Goal: Information Seeking & Learning: Find specific fact

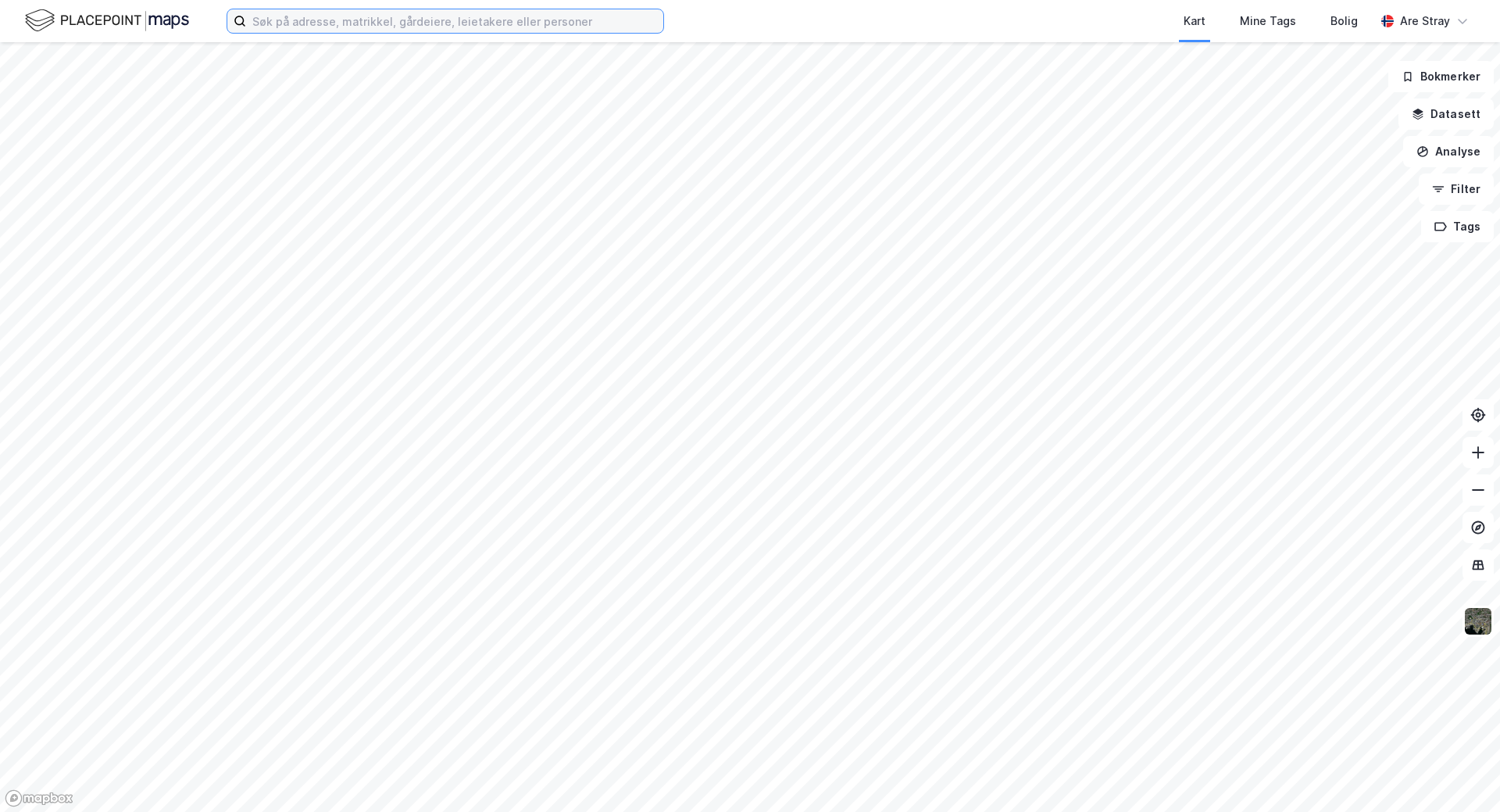
click at [265, 17] on input at bounding box center [454, 21] width 417 height 23
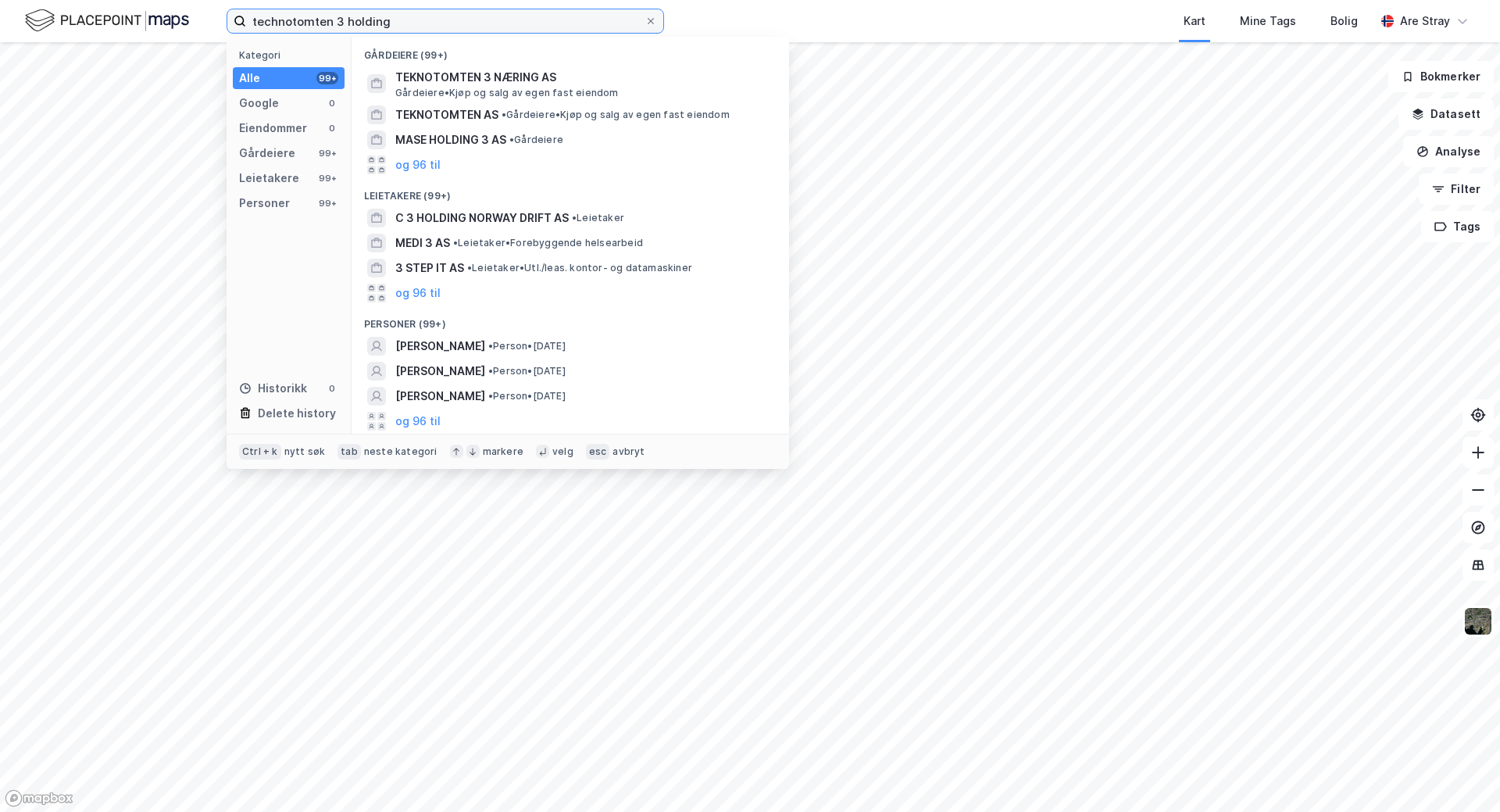
click at [410, 14] on input "technotomten 3 holding" at bounding box center [445, 21] width 398 height 23
drag, startPoint x: 137, startPoint y: 21, endPoint x: 68, endPoint y: 20, distance: 69.0
click at [76, 21] on div "technotomten 3 holding Kategori Alle 99+ Google 0 Eiendommer 0 Gårdeiere 99+ Le…" at bounding box center [750, 21] width 1500 height 42
paste input "988 802 093"
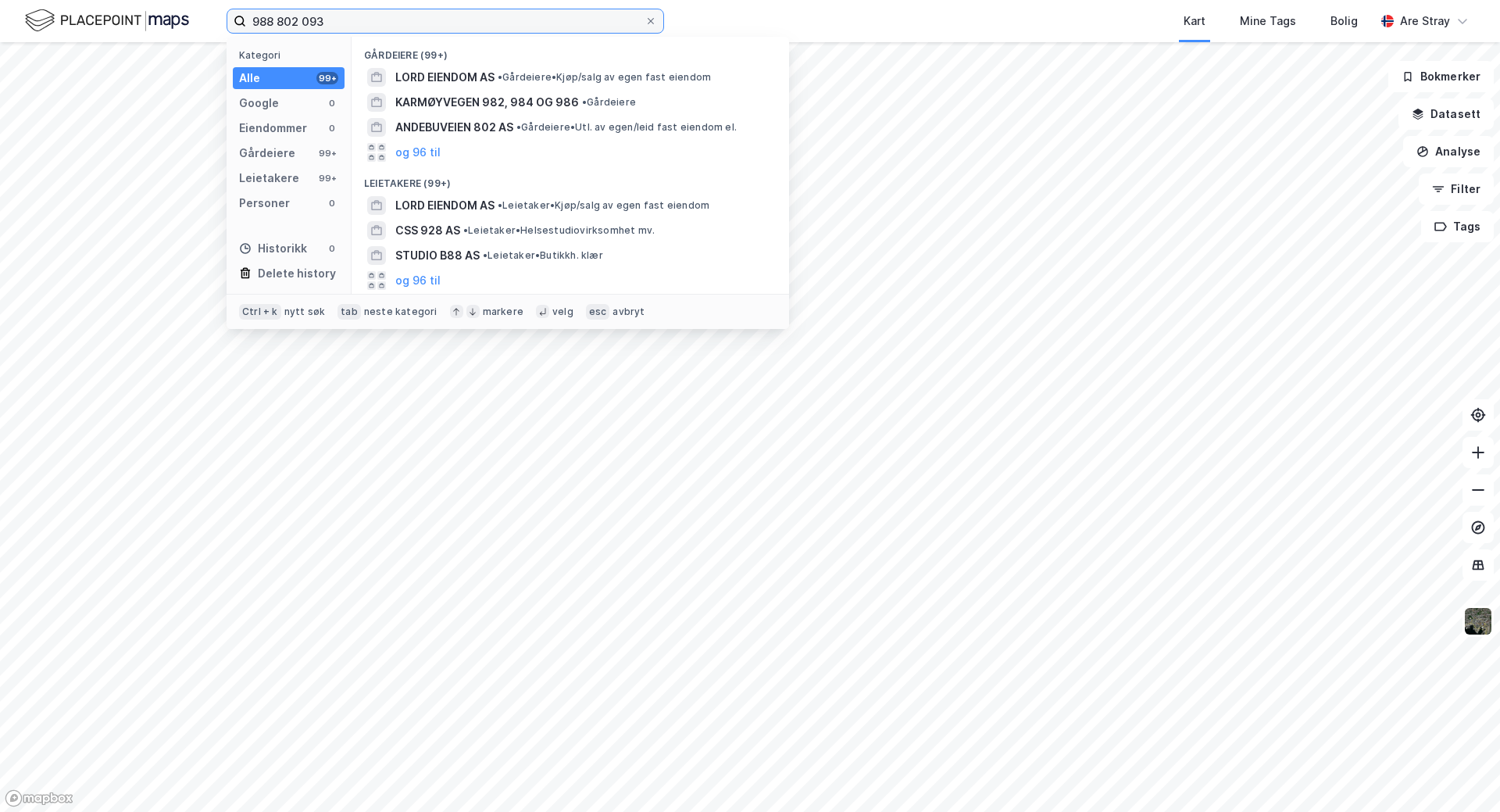
drag, startPoint x: 247, startPoint y: 13, endPoint x: 128, endPoint y: -2, distance: 119.9
click at [128, 0] on html "988 802 093 Kategori Alle 99+ Google 0 Eiendommer 0 Gårdeiere 99+ Leietakere 99…" at bounding box center [750, 406] width 1500 height 812
paste input "818708572"
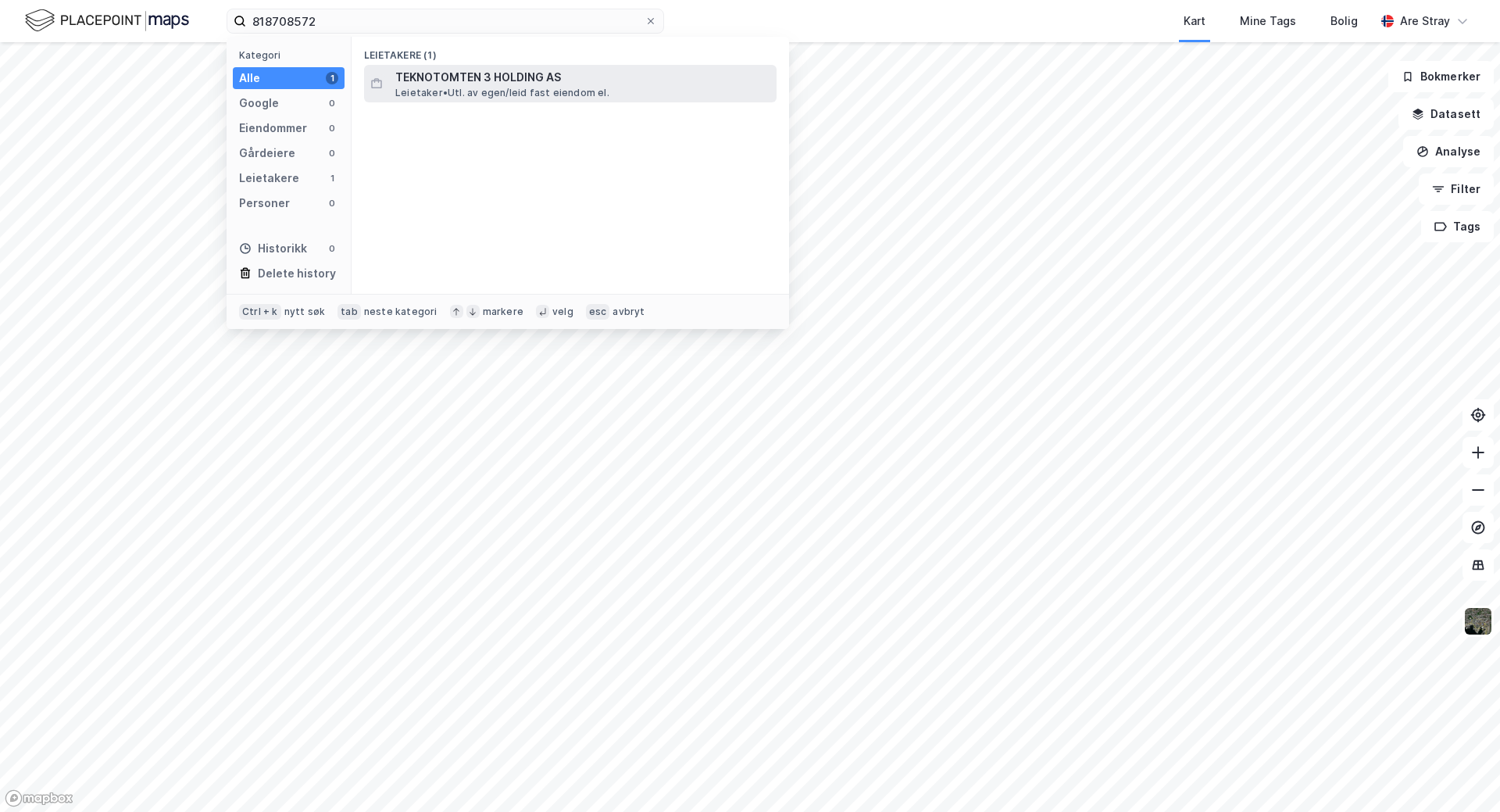
click at [444, 84] on span "TEKNOTOMTEN 3 HOLDING AS" at bounding box center [583, 78] width 375 height 19
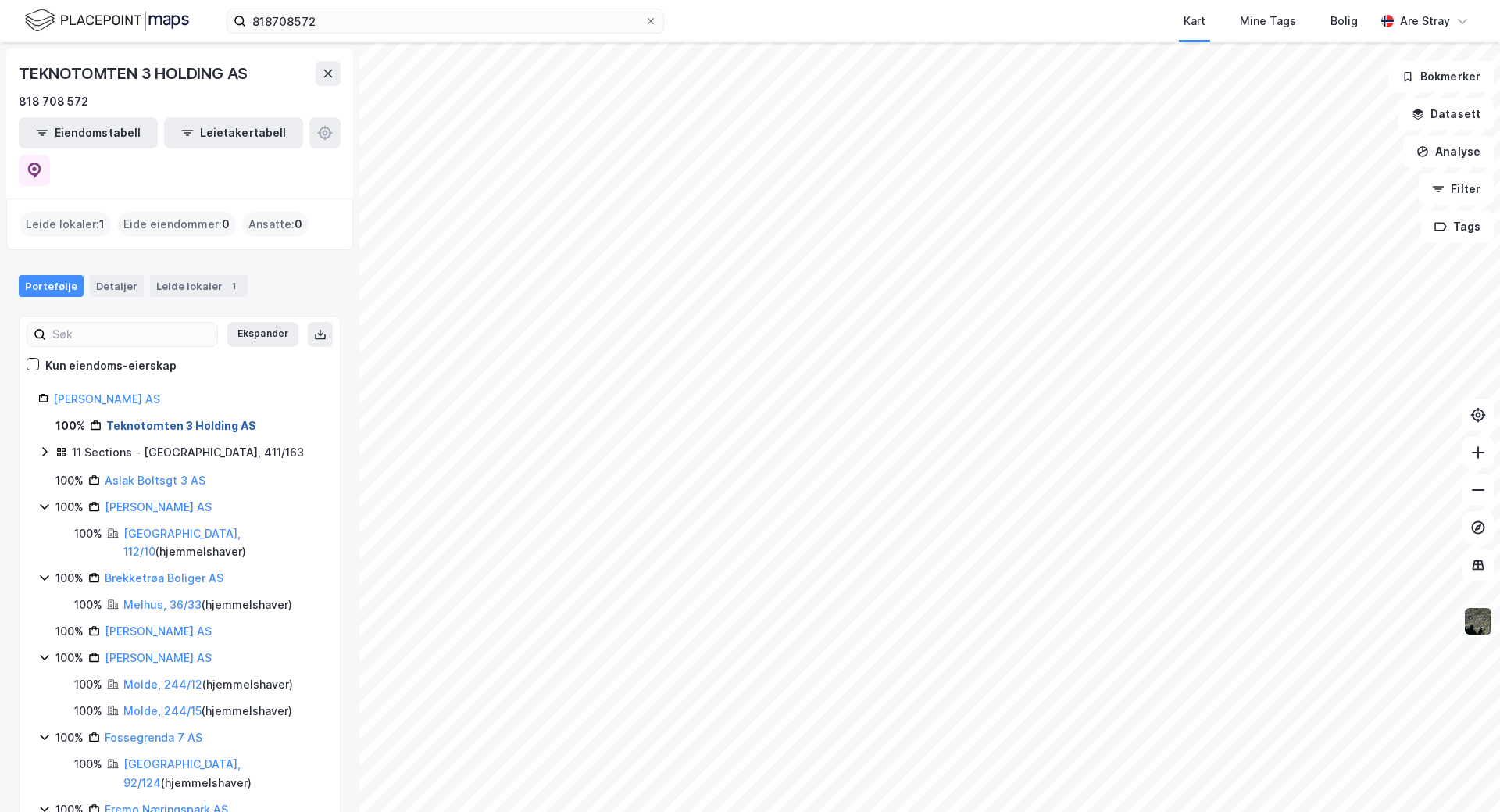
click at [223, 419] on link "Teknotomten 3 Holding AS" at bounding box center [181, 425] width 150 height 14
click at [46, 445] on icon at bounding box center [44, 451] width 13 height 13
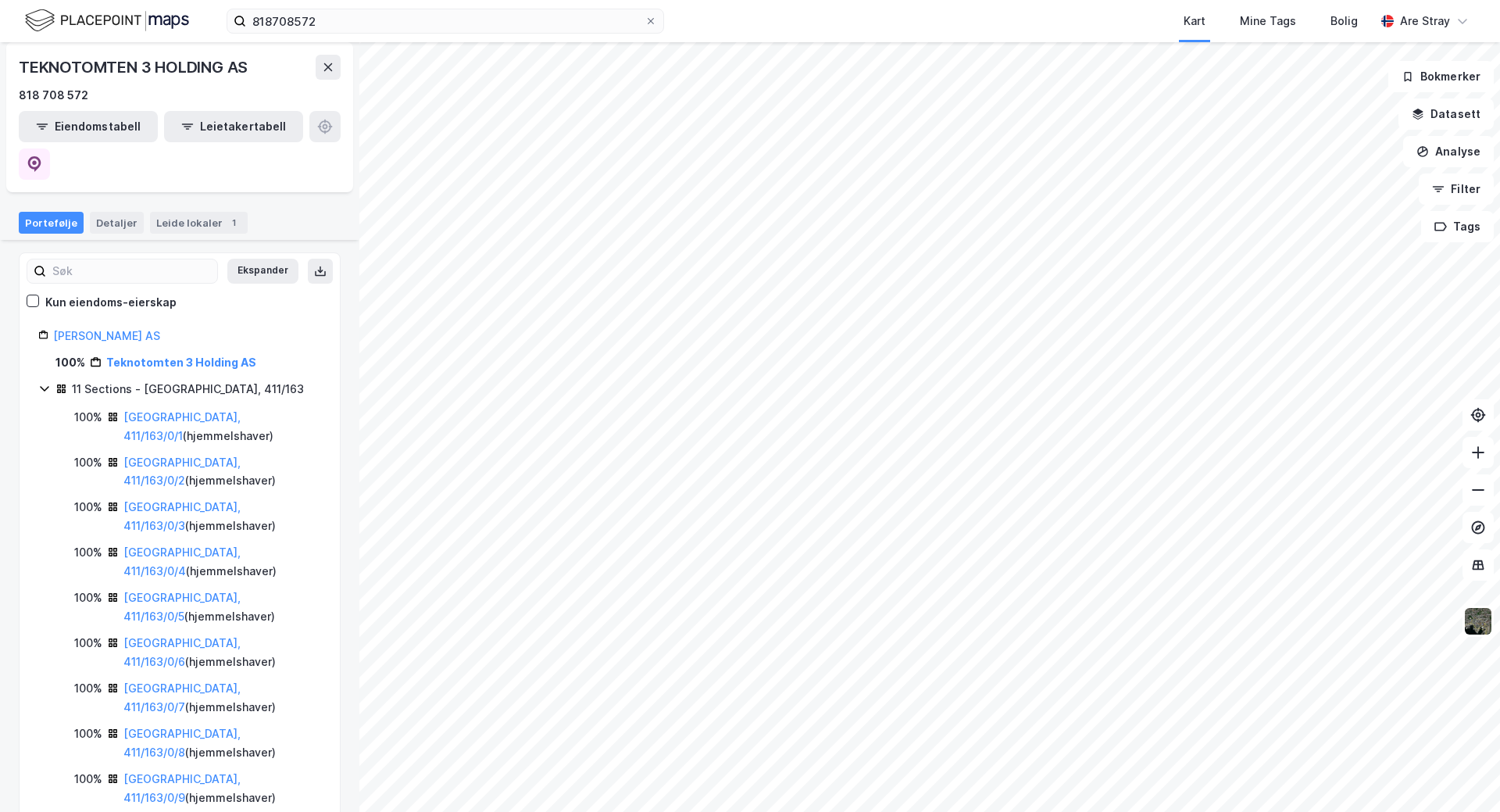
scroll to position [78, 0]
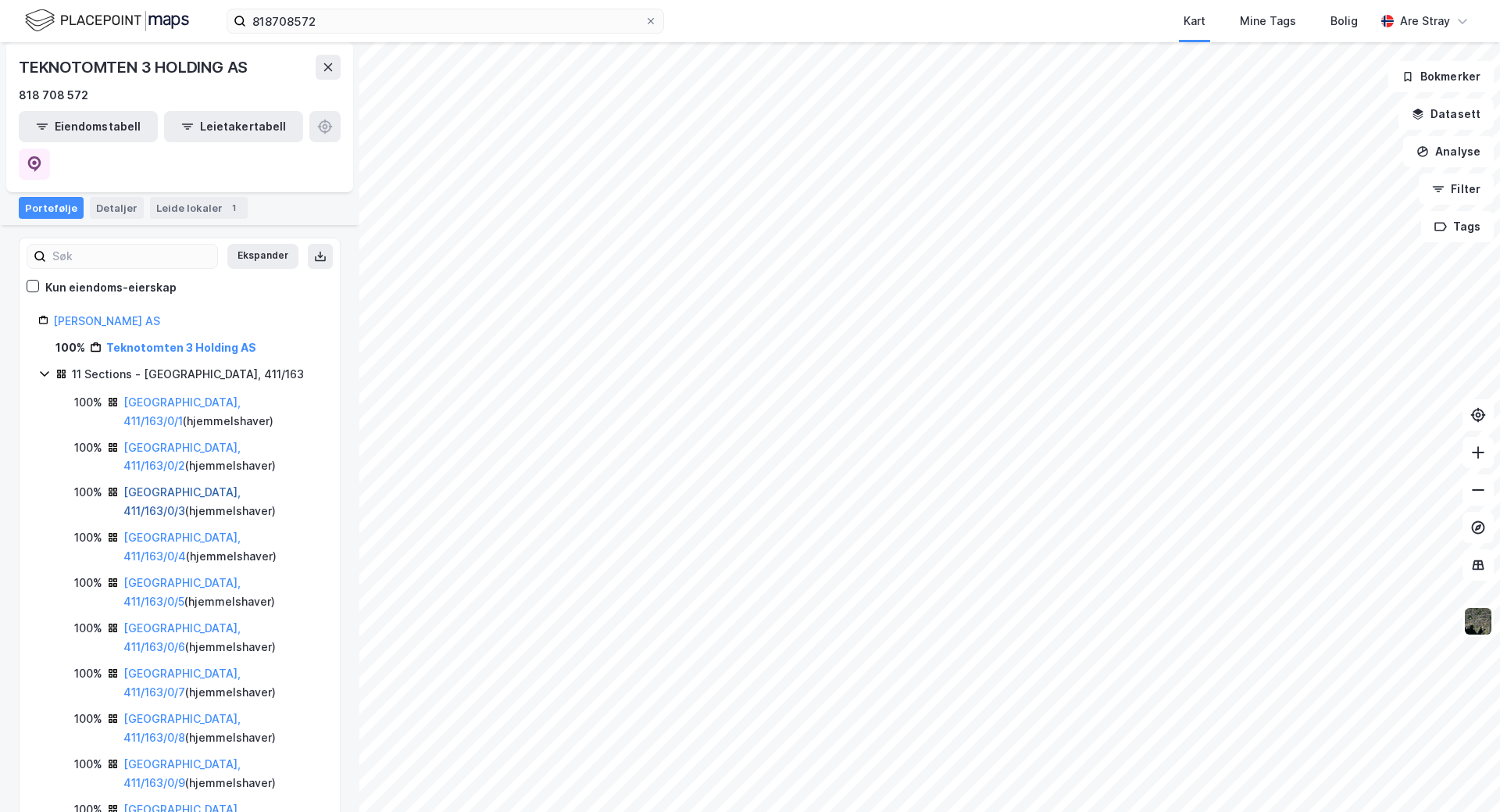
click at [147, 485] on link "[GEOGRAPHIC_DATA], 411/163/0/3" at bounding box center [181, 501] width 117 height 32
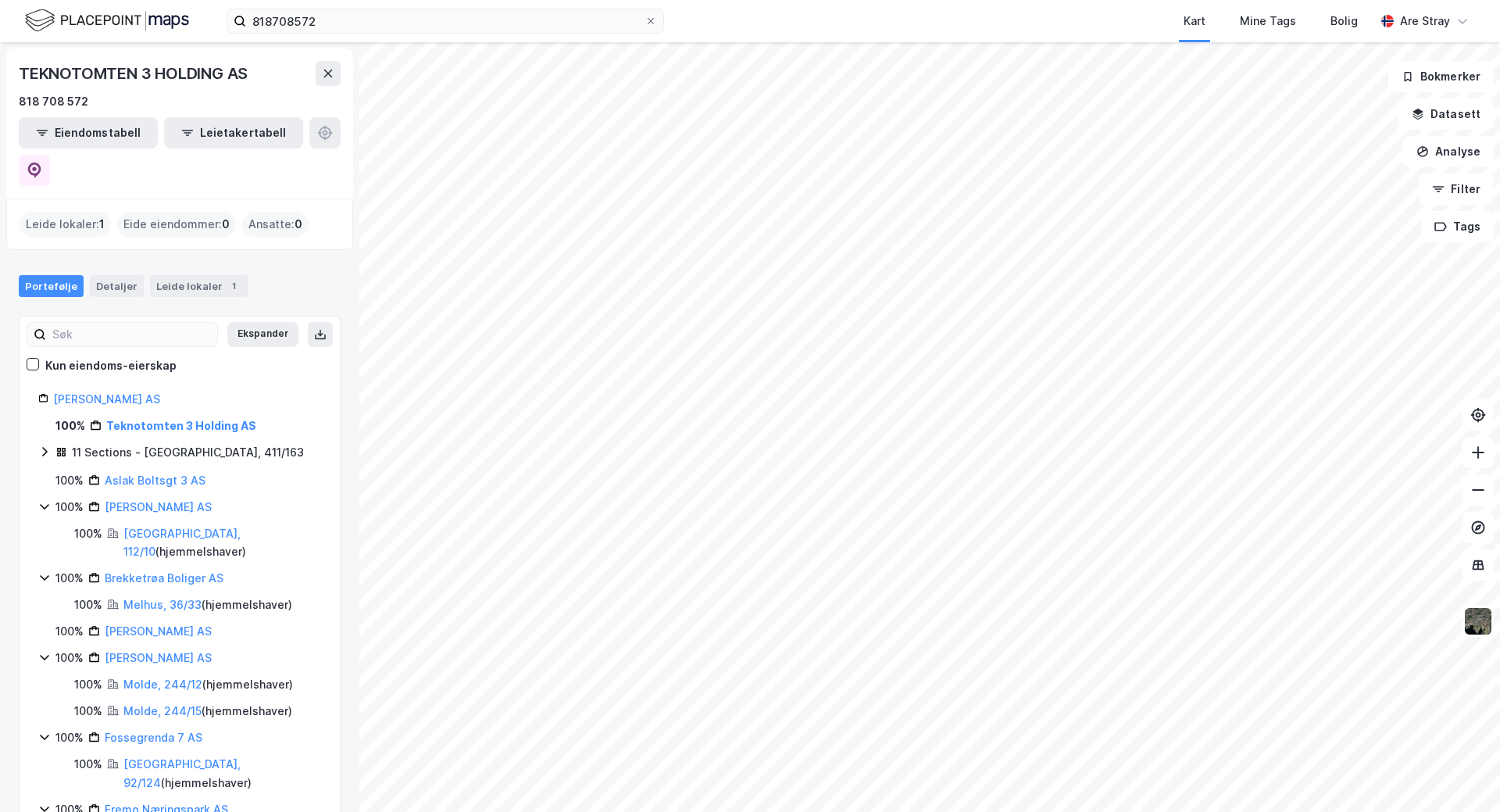
click at [44, 447] on icon at bounding box center [44, 451] width 5 height 10
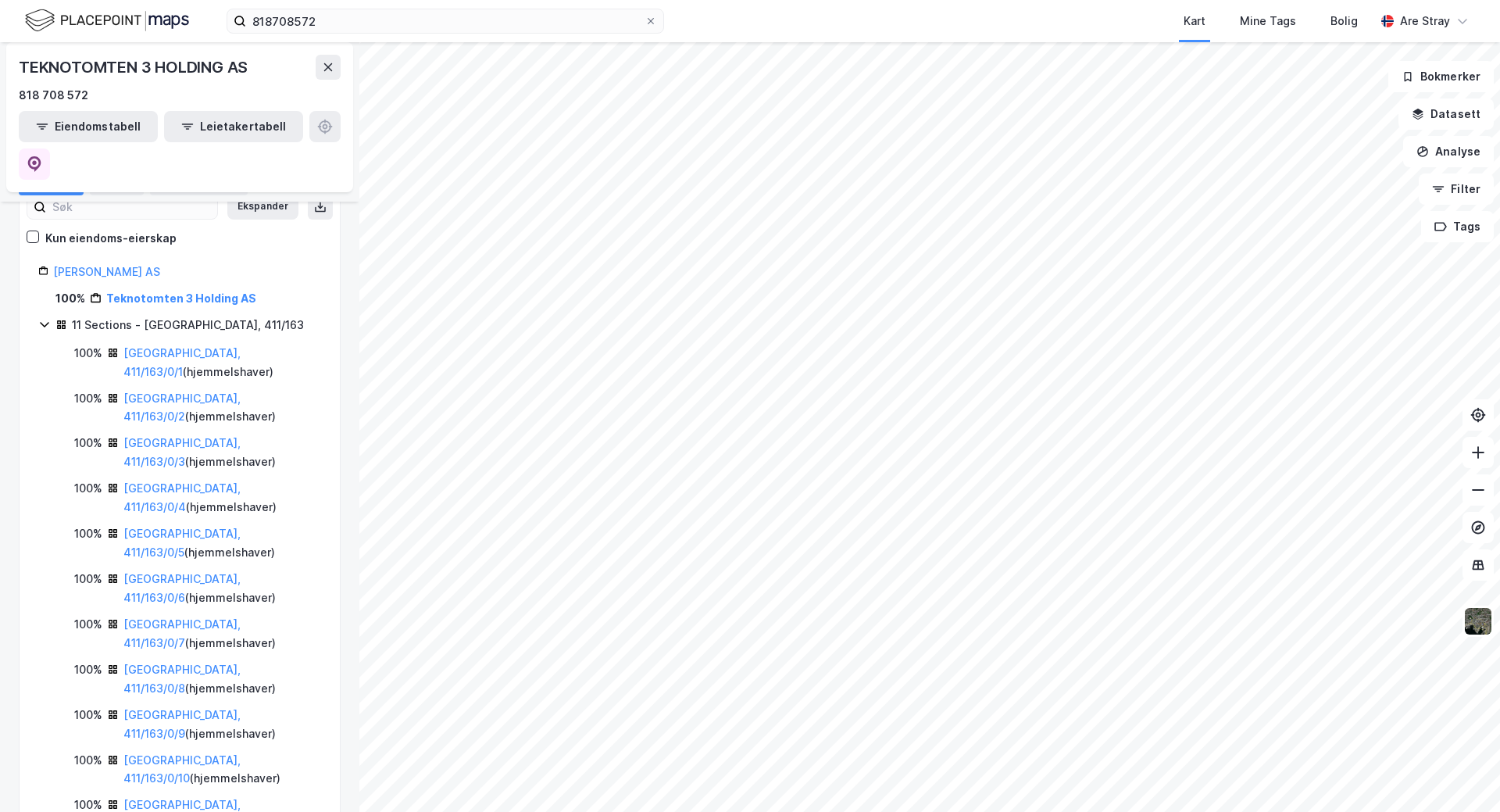
scroll to position [78, 0]
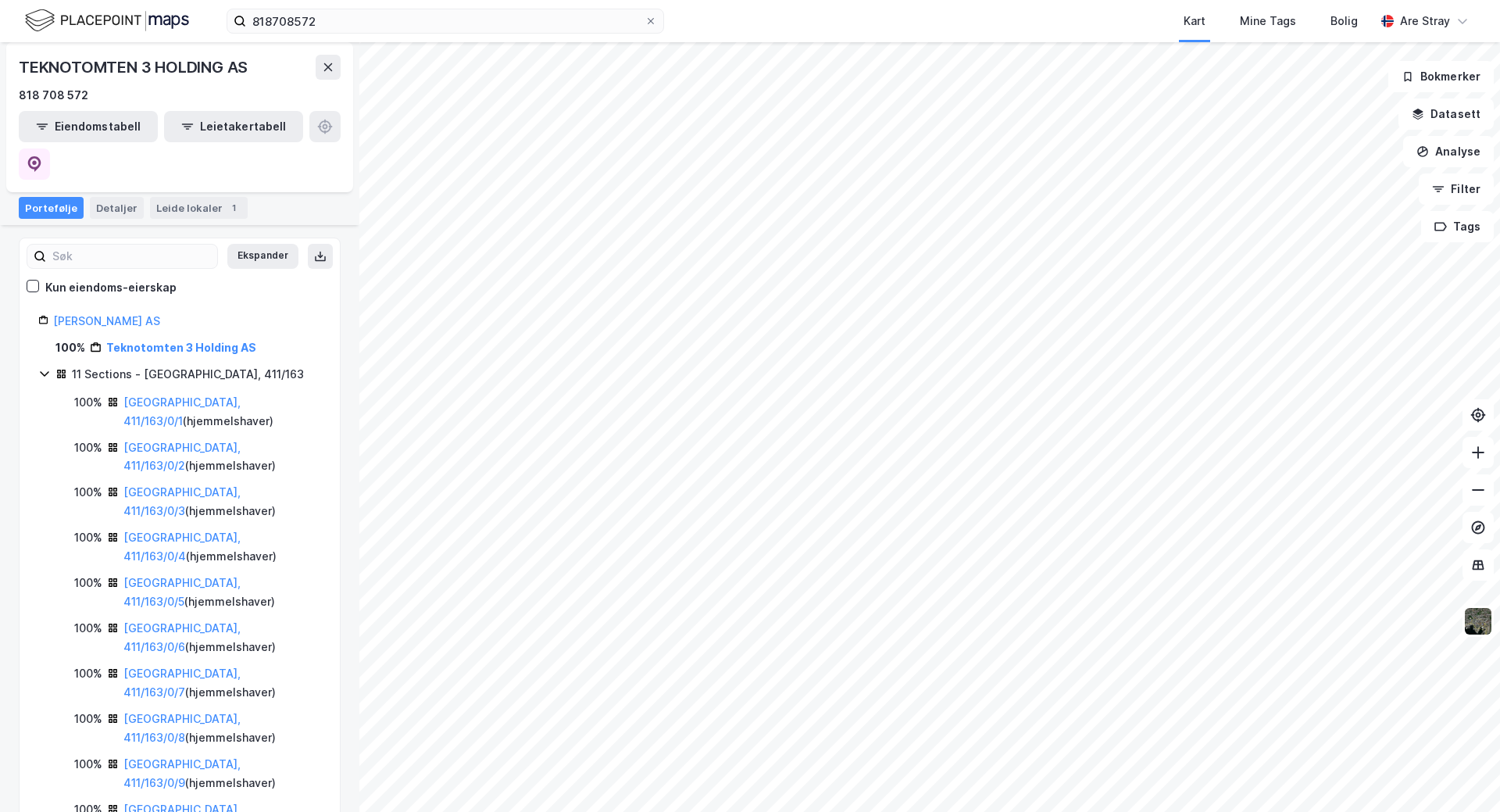
click at [44, 367] on icon at bounding box center [44, 373] width 13 height 13
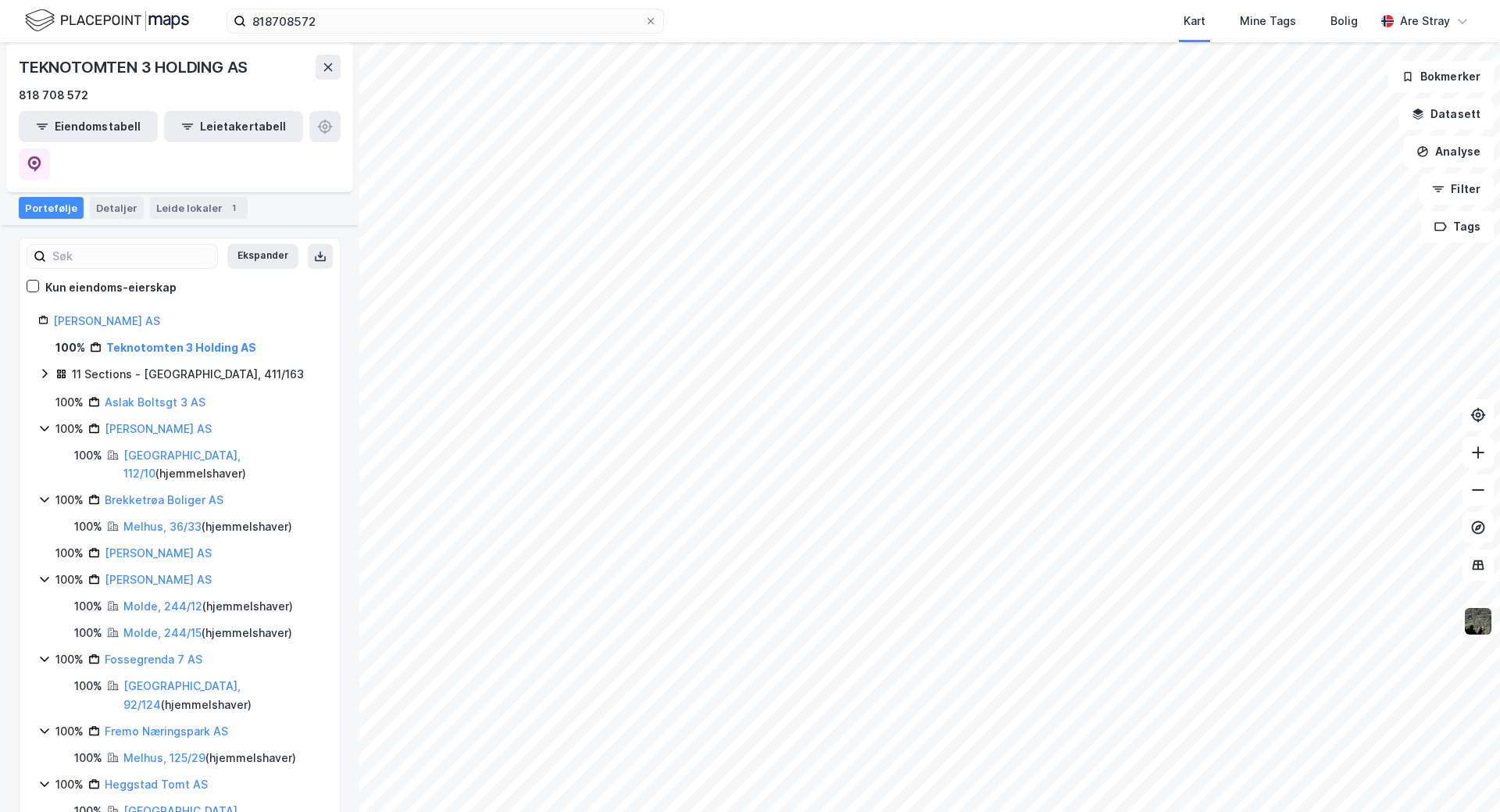
click at [44, 422] on icon at bounding box center [44, 428] width 13 height 13
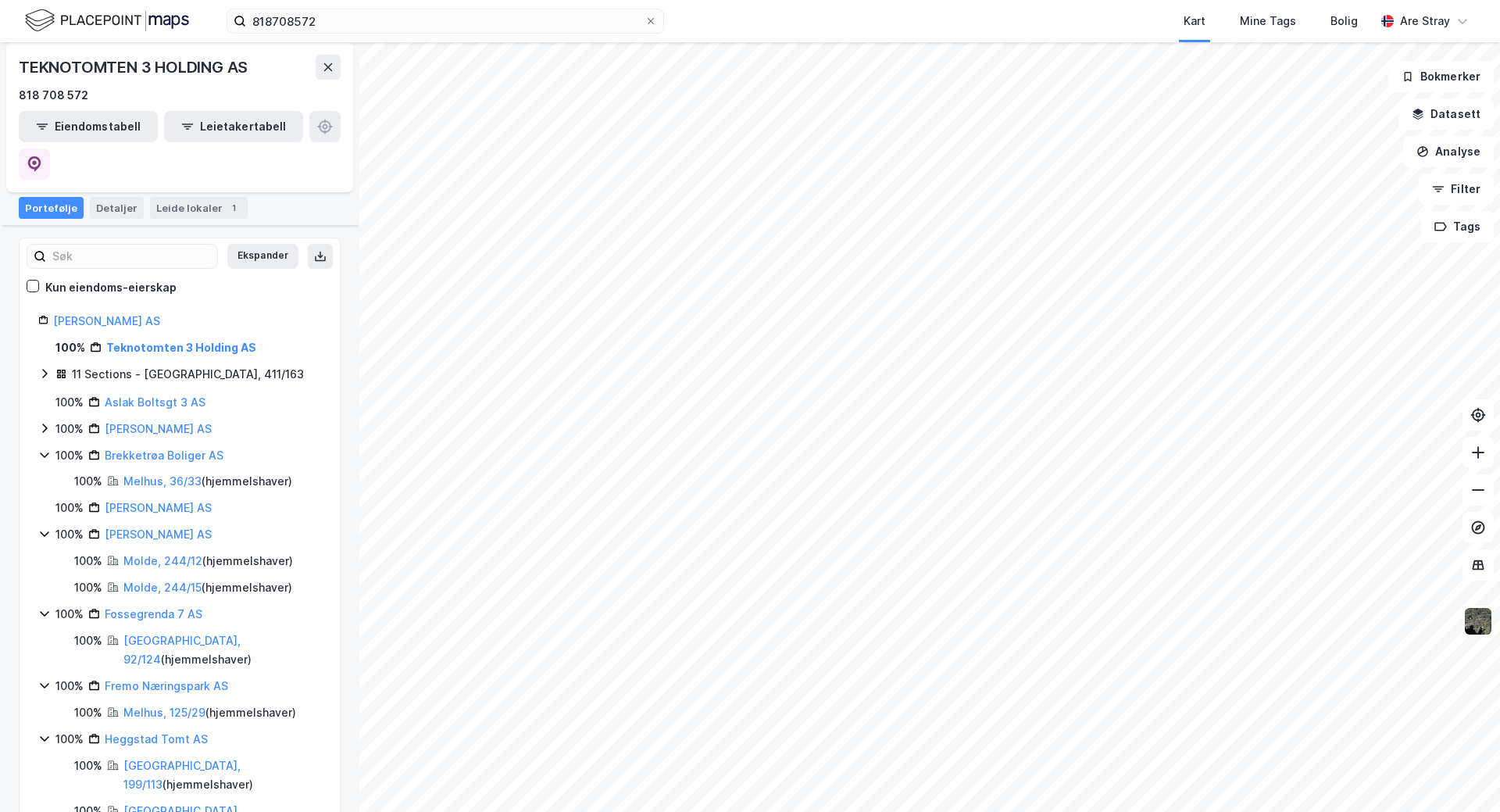
click at [44, 422] on icon at bounding box center [44, 428] width 13 height 13
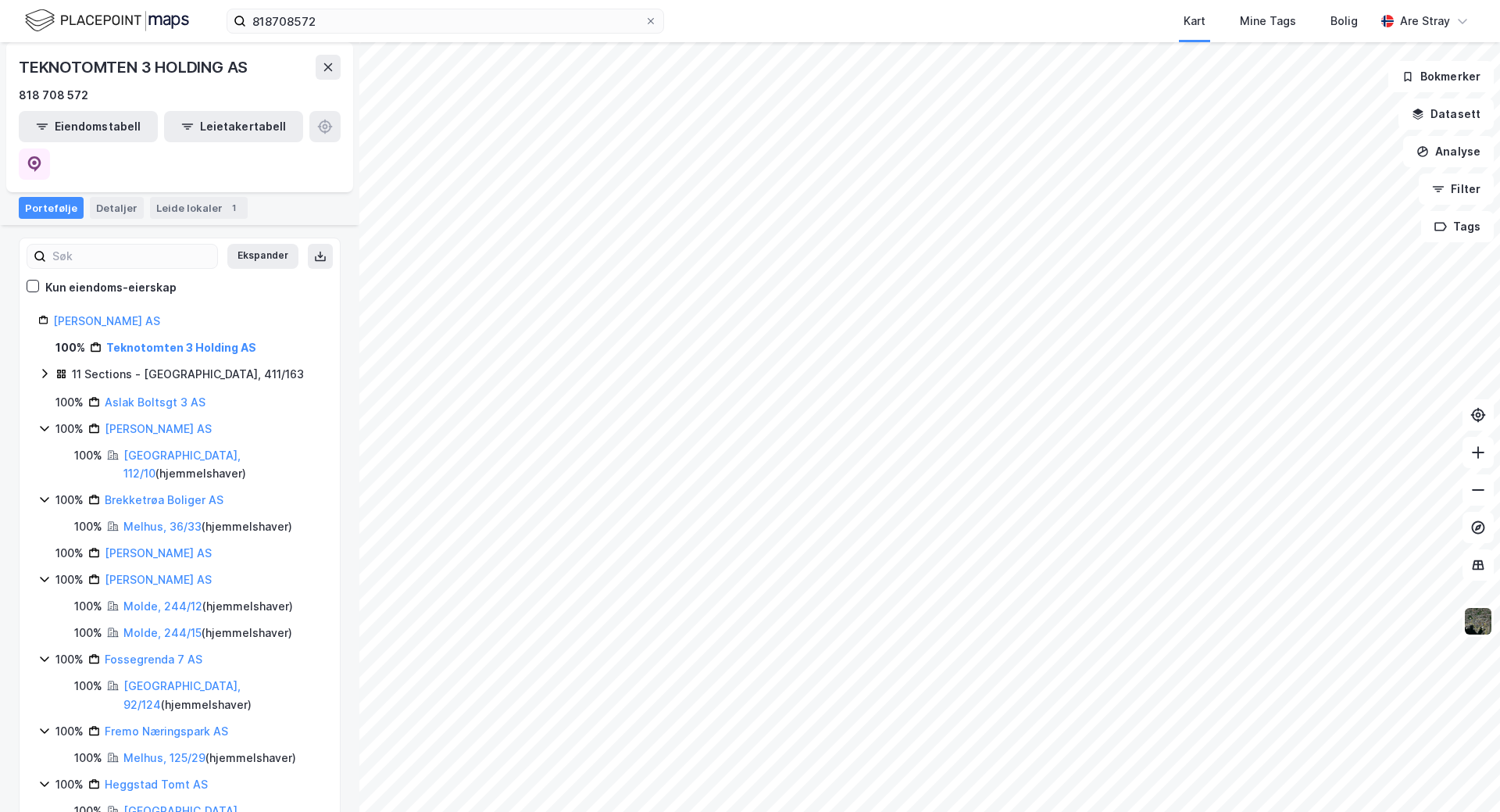
click at [48, 422] on icon at bounding box center [44, 428] width 13 height 13
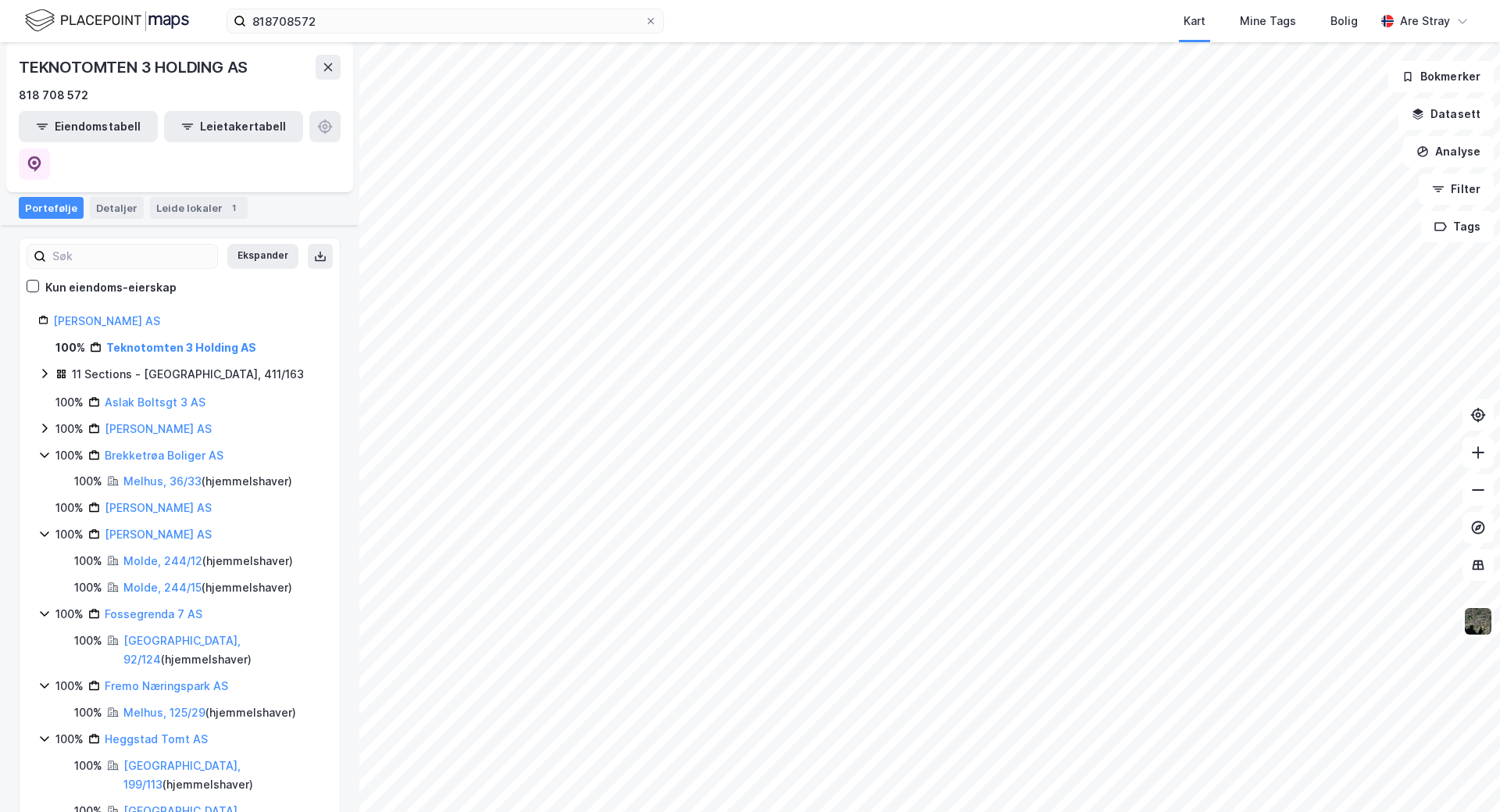
click at [44, 448] on icon at bounding box center [44, 454] width 13 height 13
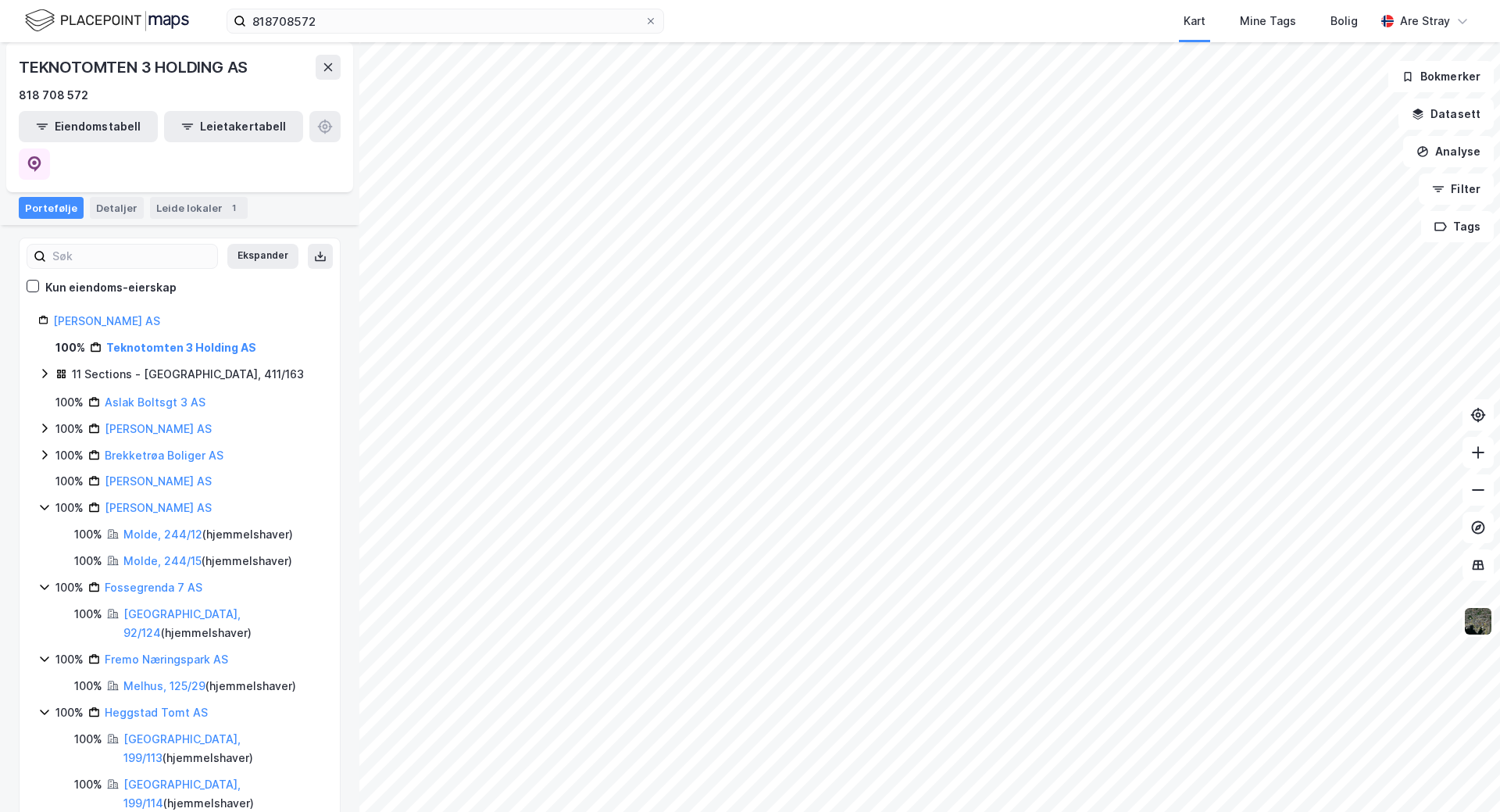
click at [40, 501] on icon at bounding box center [44, 507] width 13 height 13
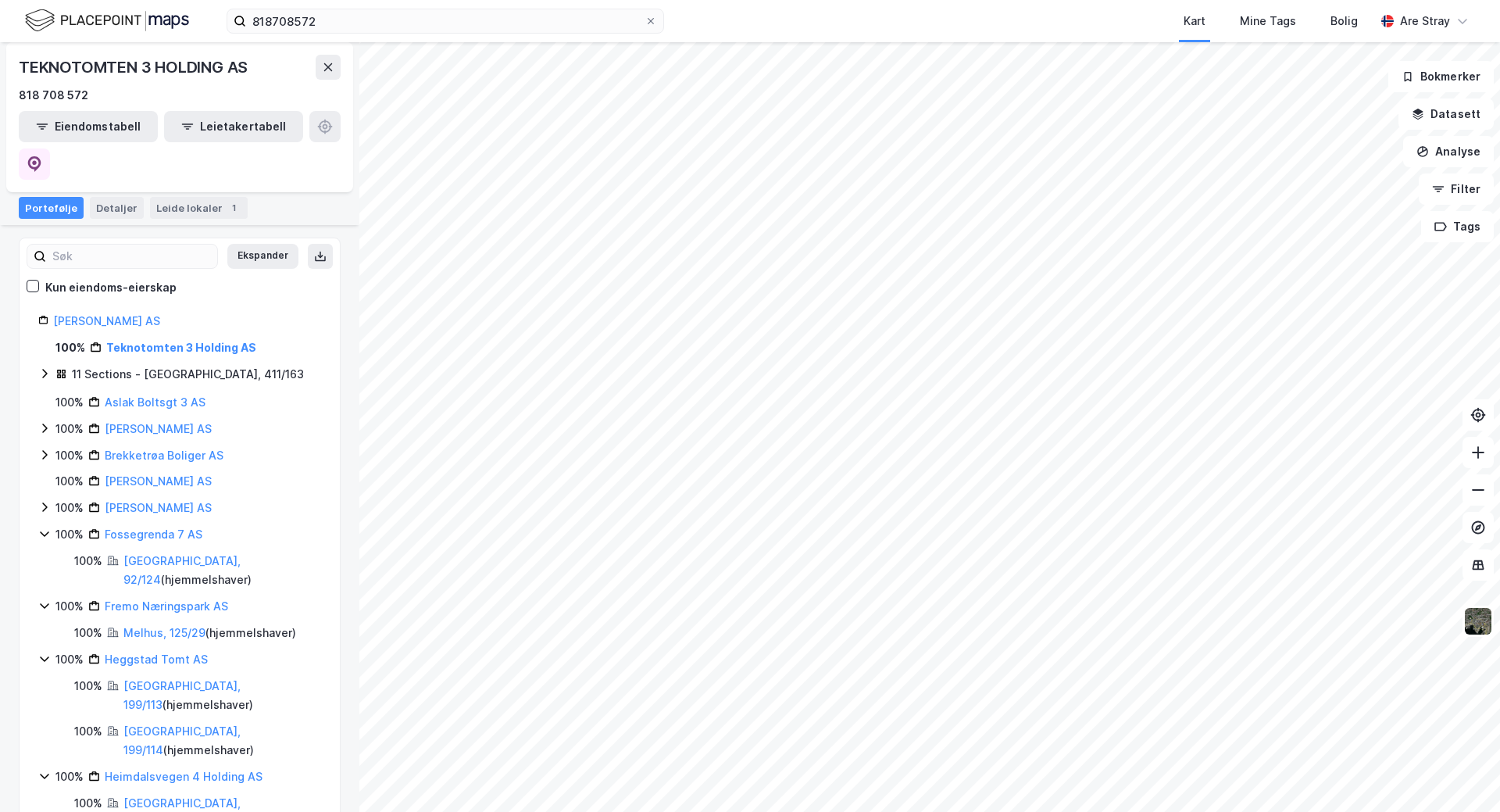
click at [45, 528] on icon at bounding box center [44, 534] width 13 height 13
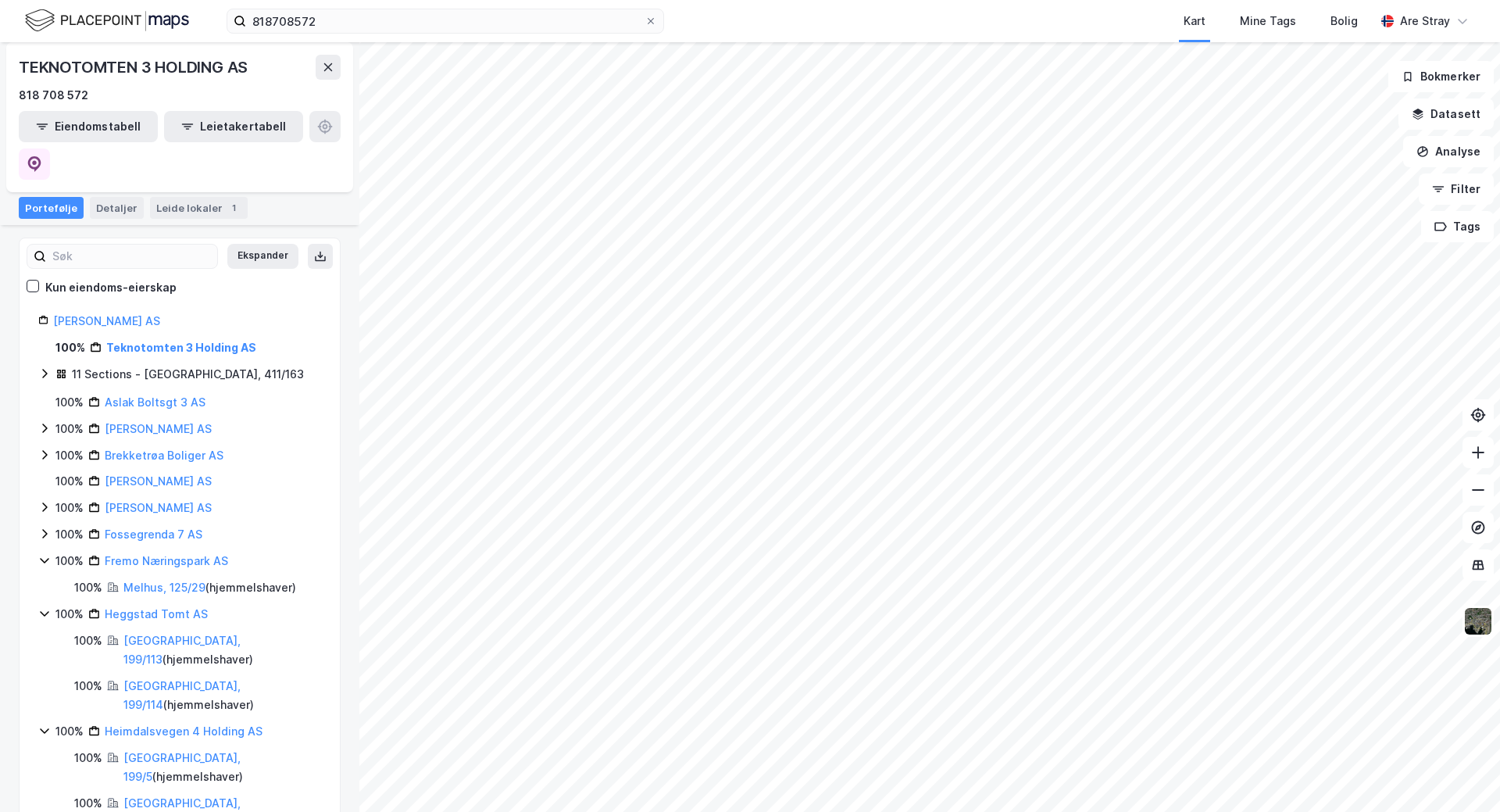
click at [44, 554] on icon at bounding box center [44, 560] width 13 height 13
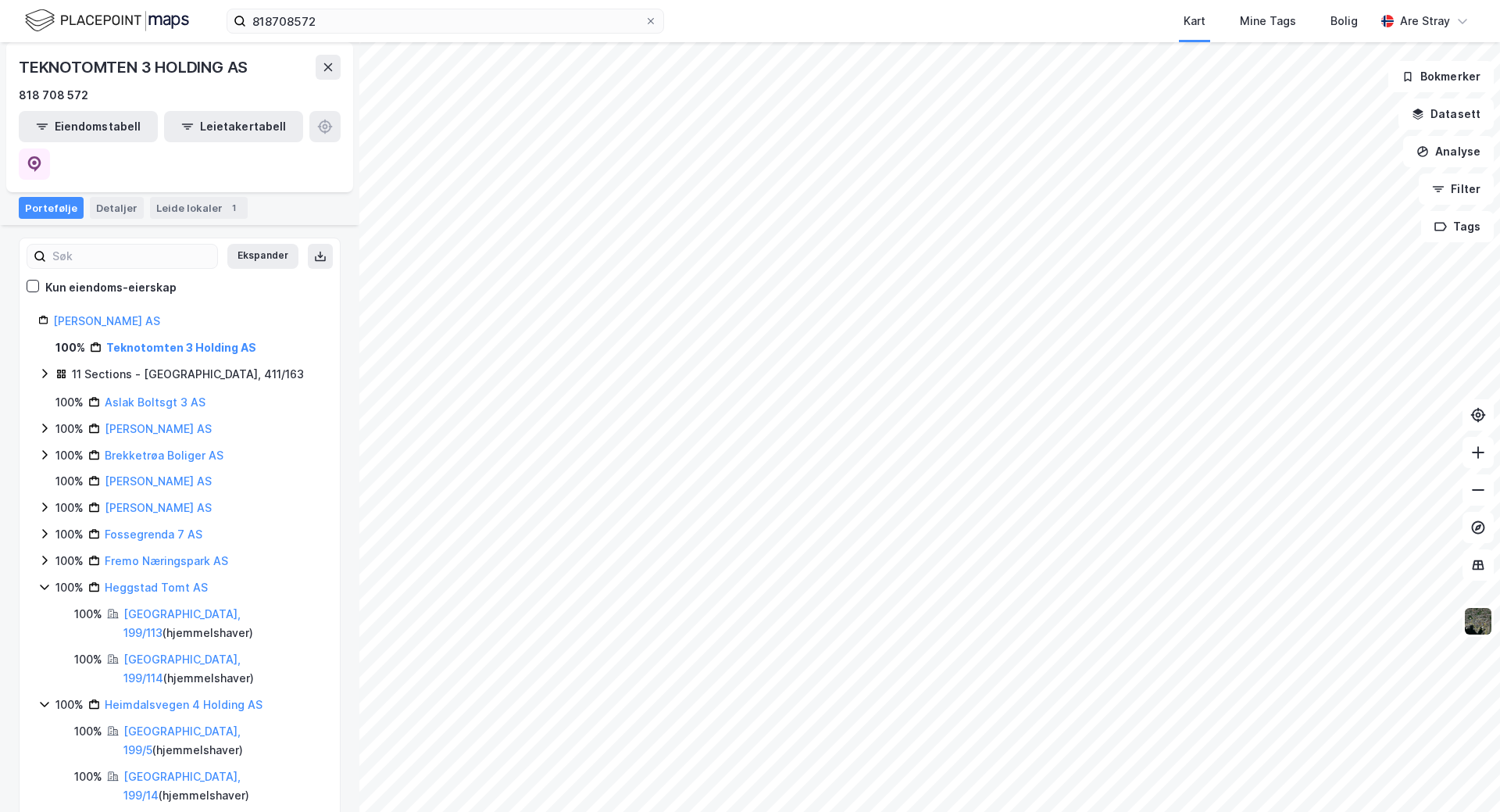
click at [47, 584] on icon at bounding box center [44, 586] width 9 height 6
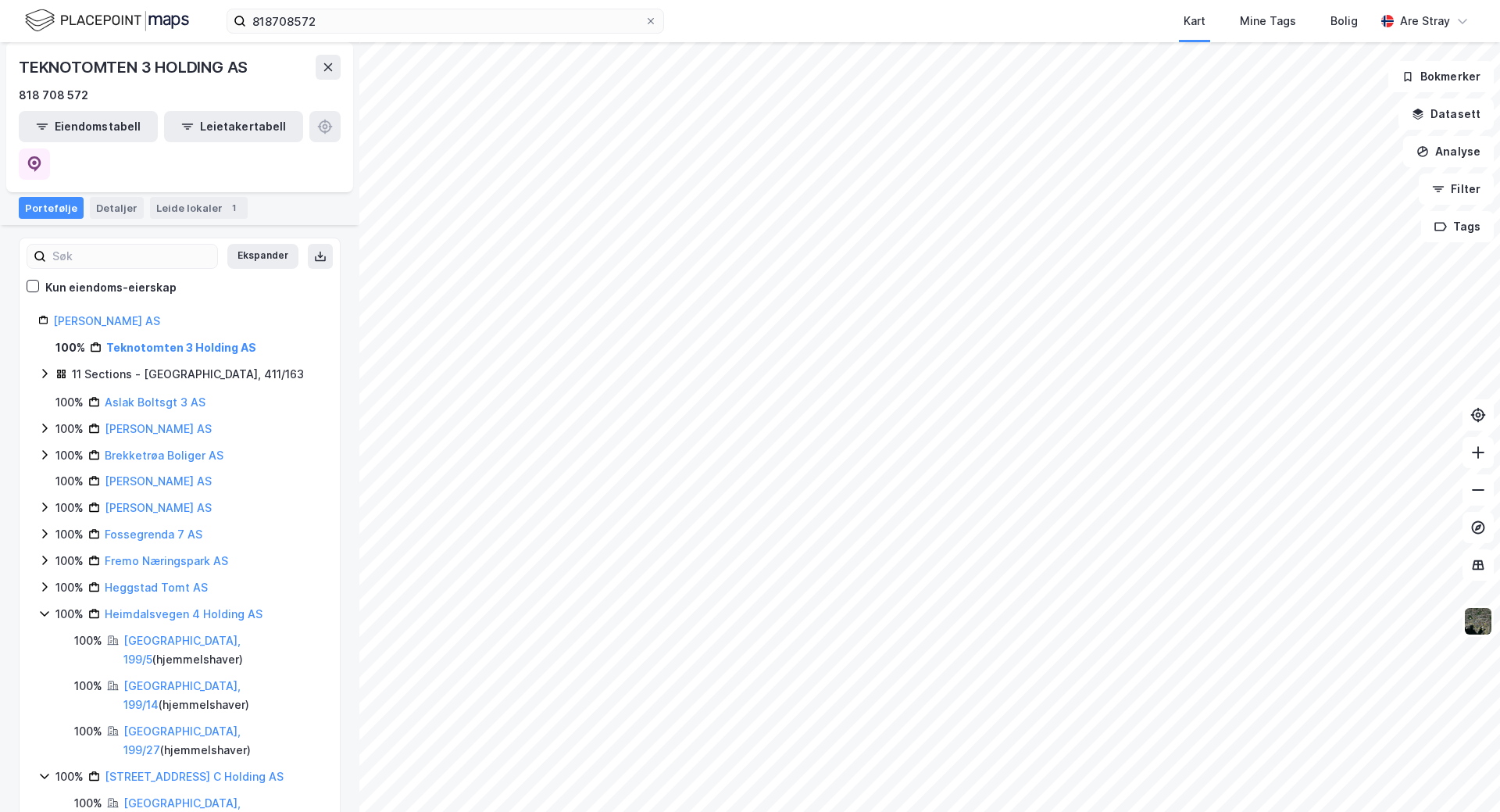
click at [45, 611] on icon at bounding box center [44, 613] width 9 height 6
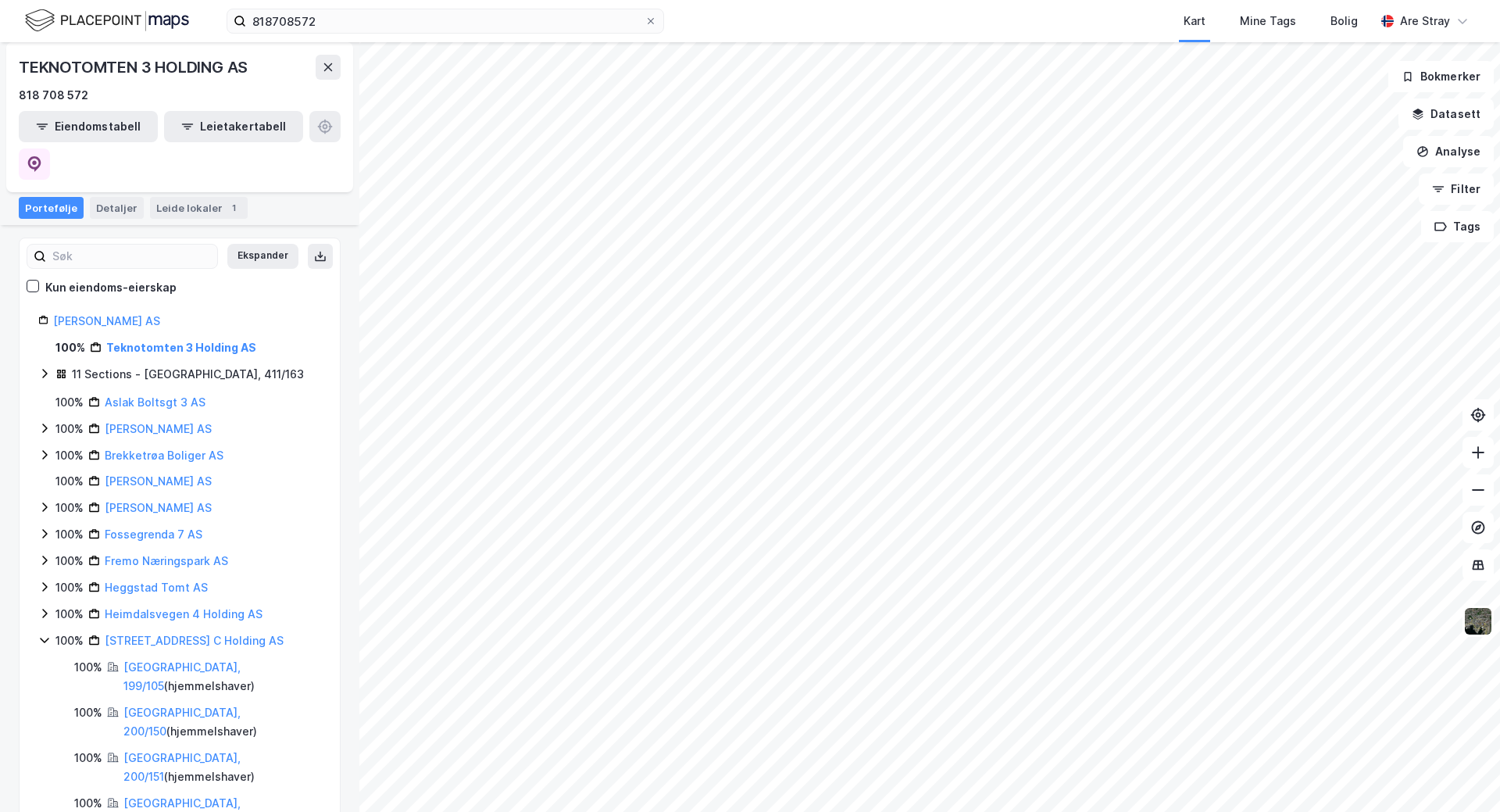
click at [43, 633] on icon at bounding box center [44, 640] width 13 height 13
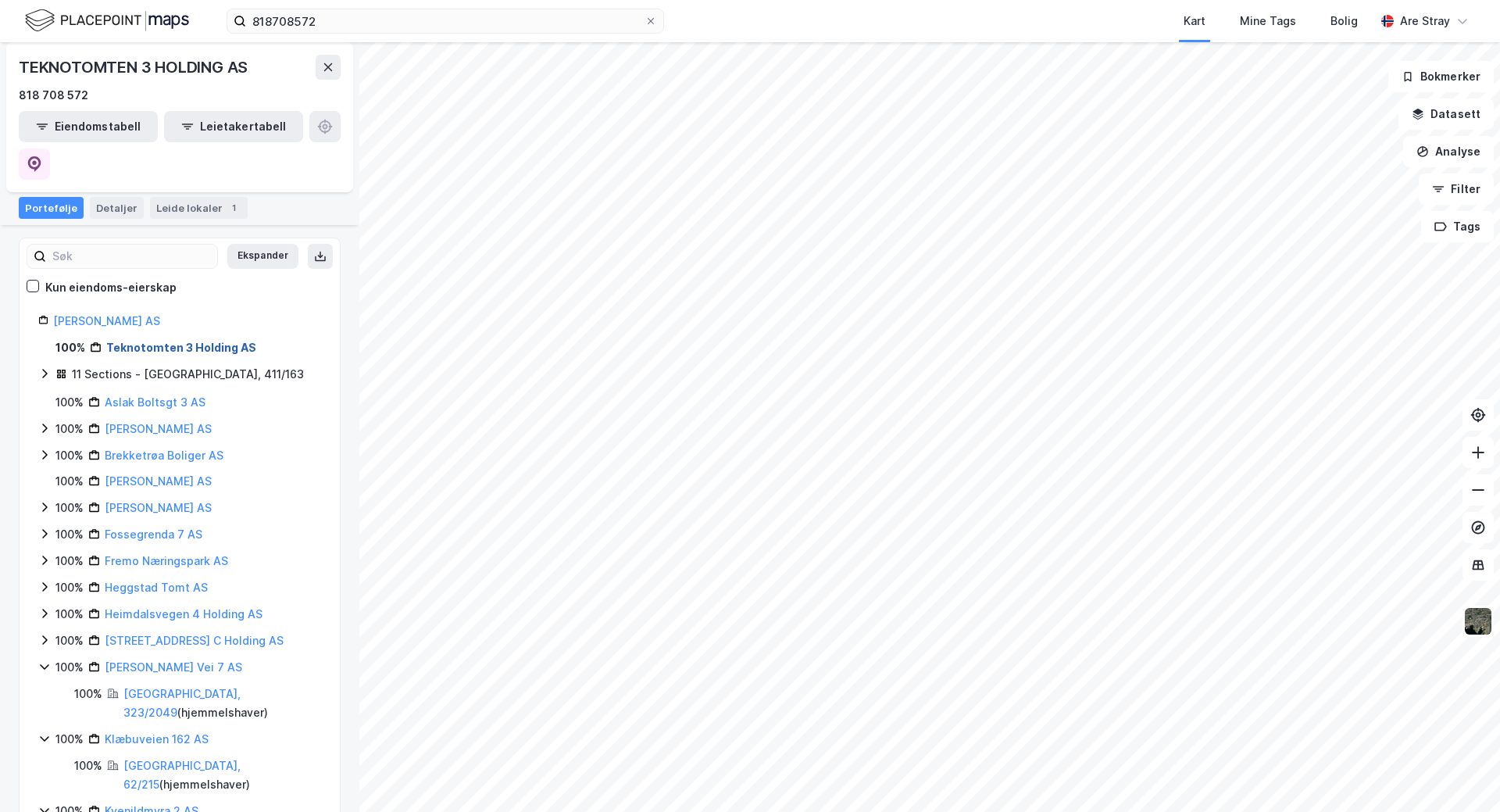
click at [160, 341] on link "Teknotomten 3 Holding AS" at bounding box center [181, 347] width 150 height 14
click at [159, 341] on link "Teknotomten 3 Holding AS" at bounding box center [181, 347] width 150 height 14
click at [158, 341] on link "Teknotomten 3 Holding AS" at bounding box center [181, 347] width 150 height 14
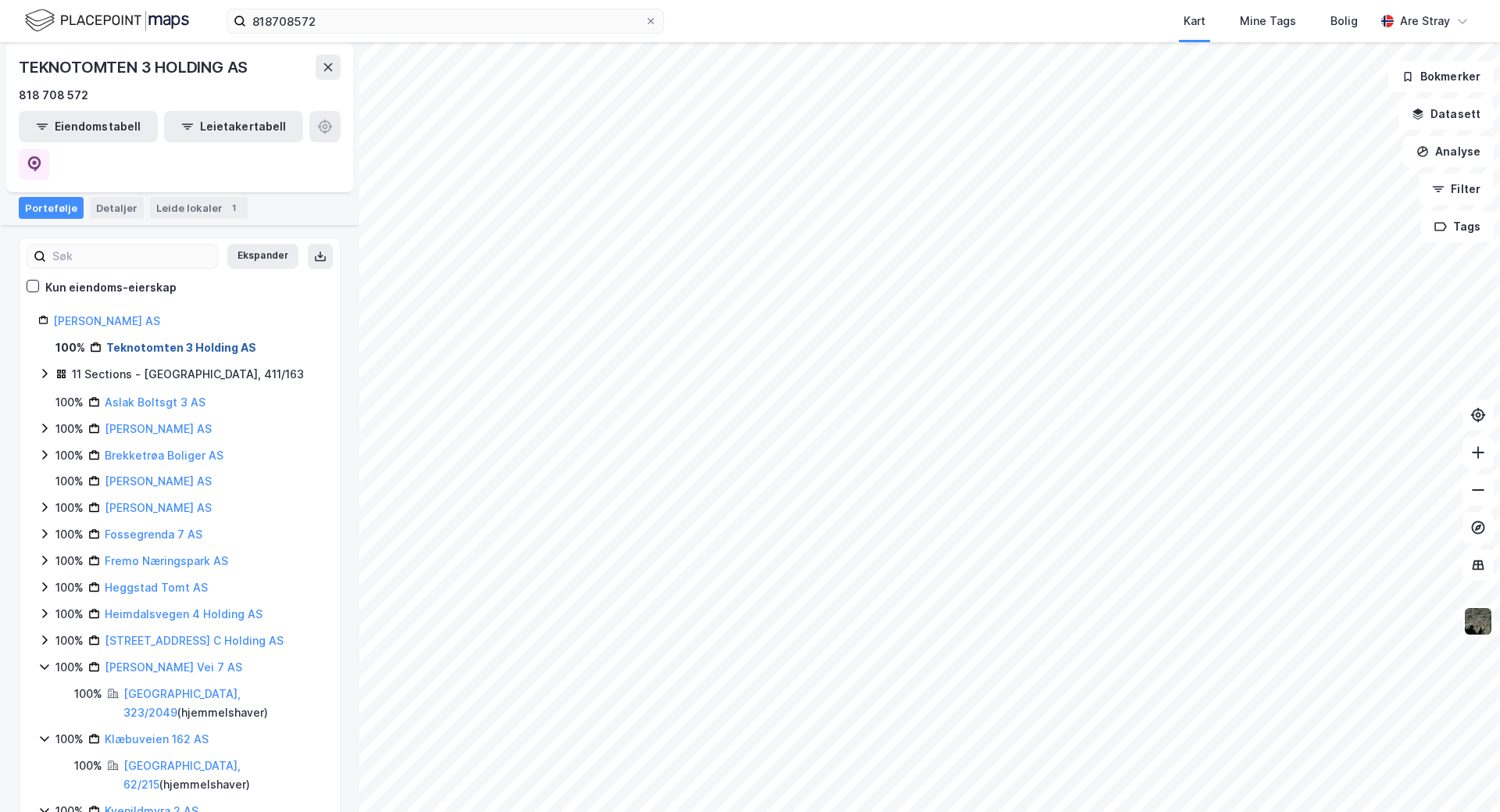
click at [152, 341] on link "Teknotomten 3 Holding AS" at bounding box center [181, 347] width 150 height 14
click at [151, 341] on link "Teknotomten 3 Holding AS" at bounding box center [181, 347] width 150 height 14
click at [48, 367] on icon at bounding box center [44, 373] width 13 height 13
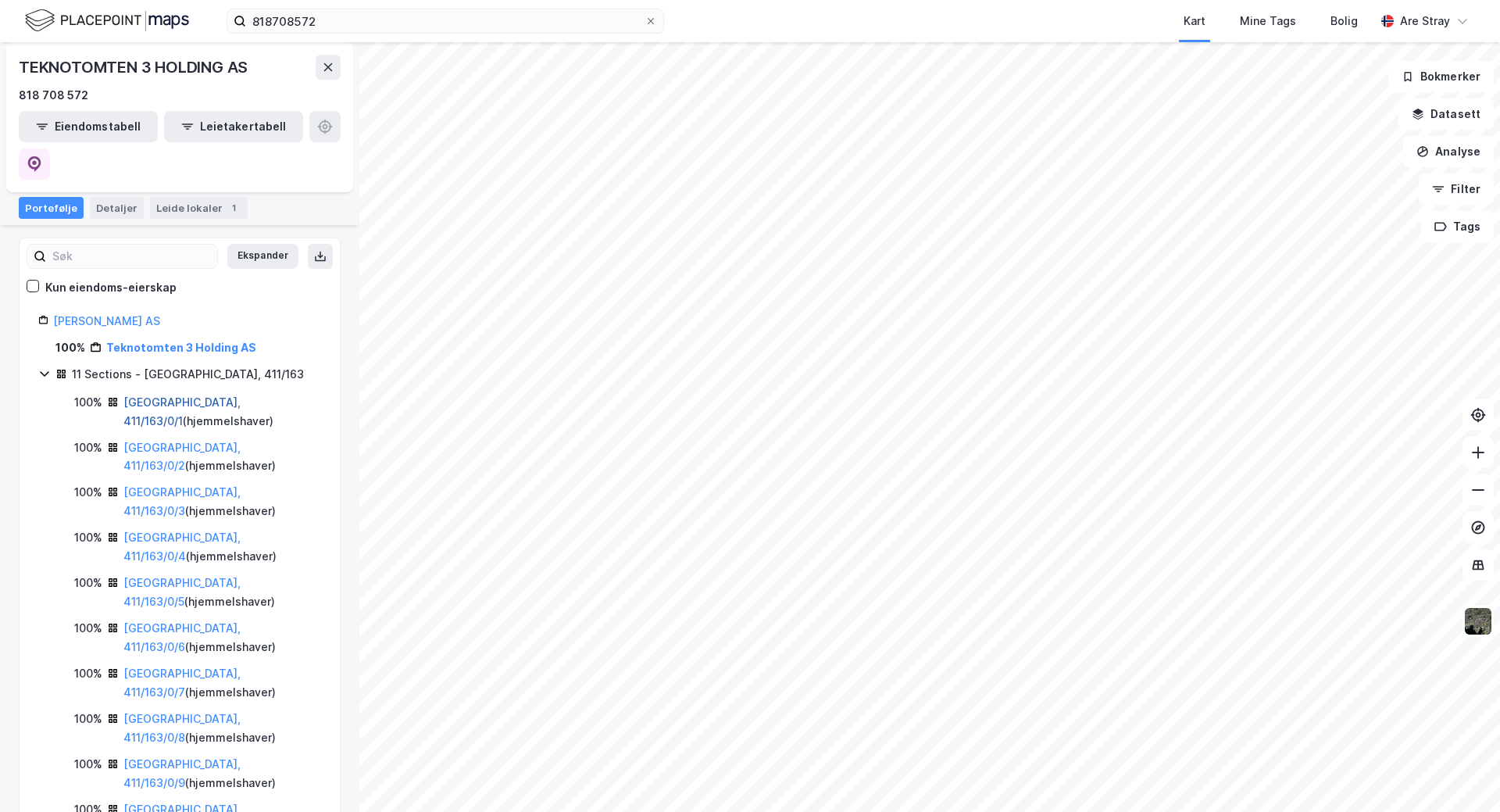
click at [168, 396] on link "[GEOGRAPHIC_DATA], 411/163/0/1" at bounding box center [181, 412] width 117 height 32
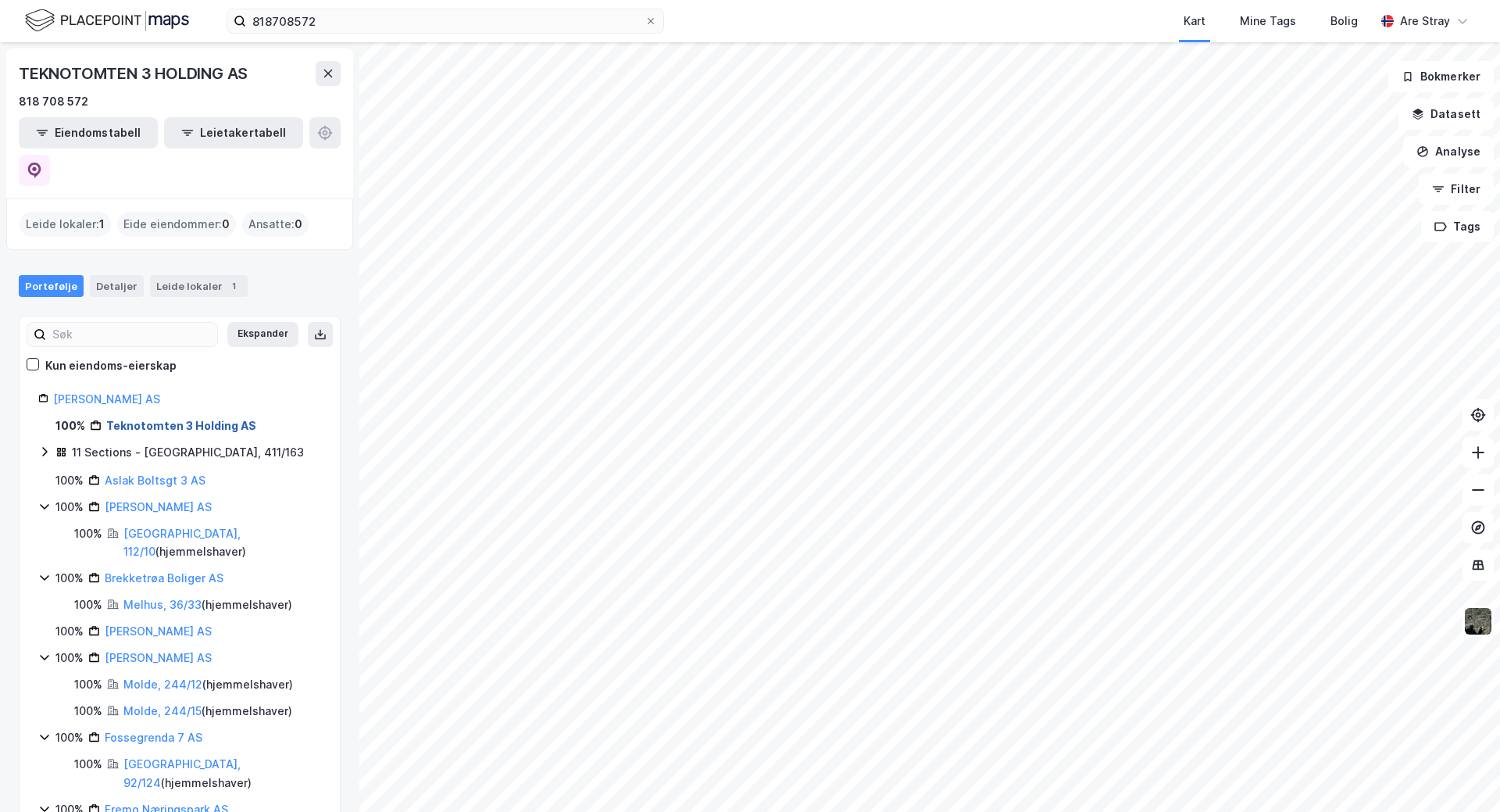
click at [150, 419] on link "Teknotomten 3 Holding AS" at bounding box center [181, 425] width 150 height 14
click at [44, 445] on icon at bounding box center [44, 451] width 13 height 13
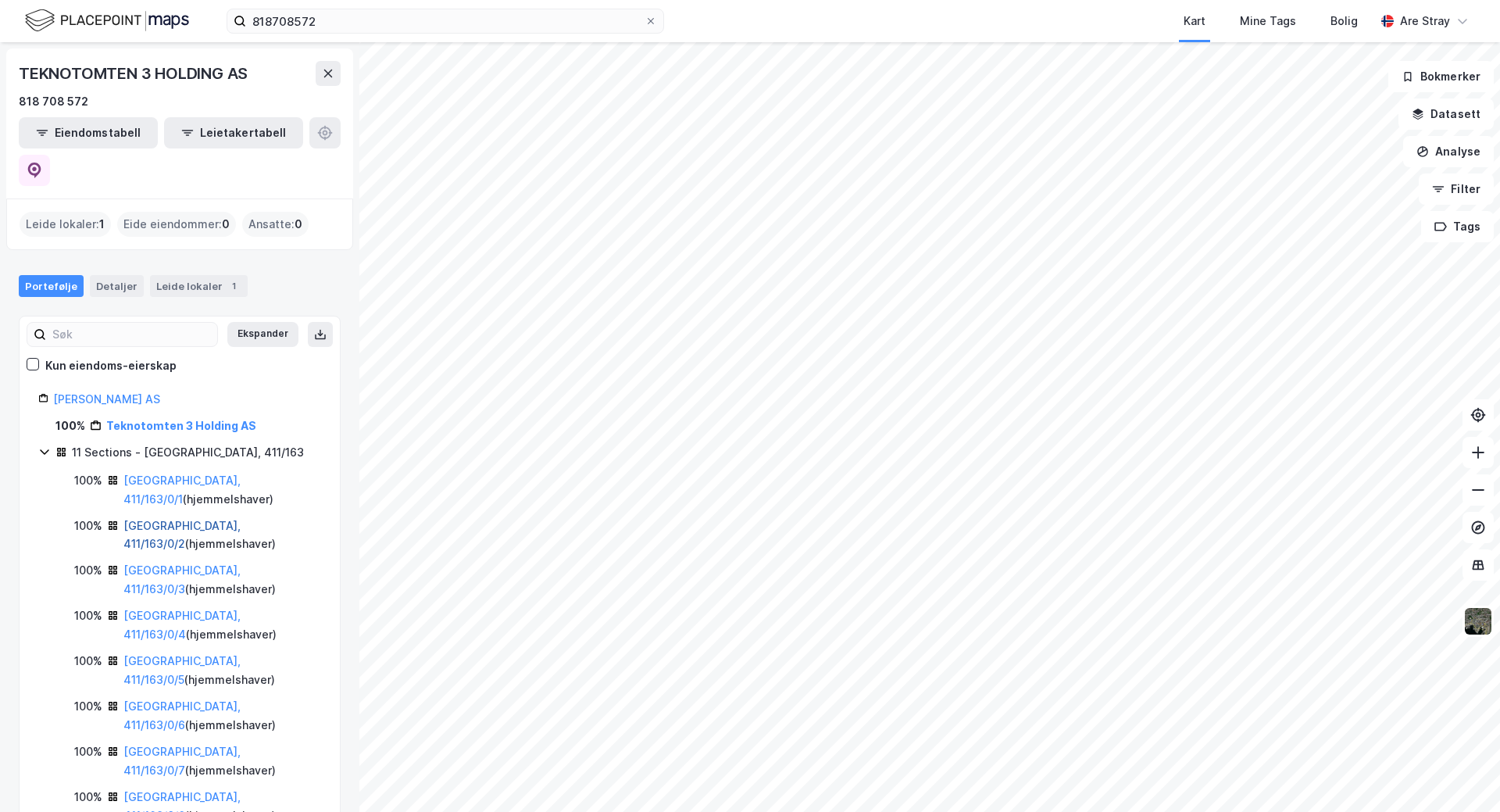
click at [147, 519] on link "[GEOGRAPHIC_DATA], 411/163/0/2" at bounding box center [181, 535] width 117 height 32
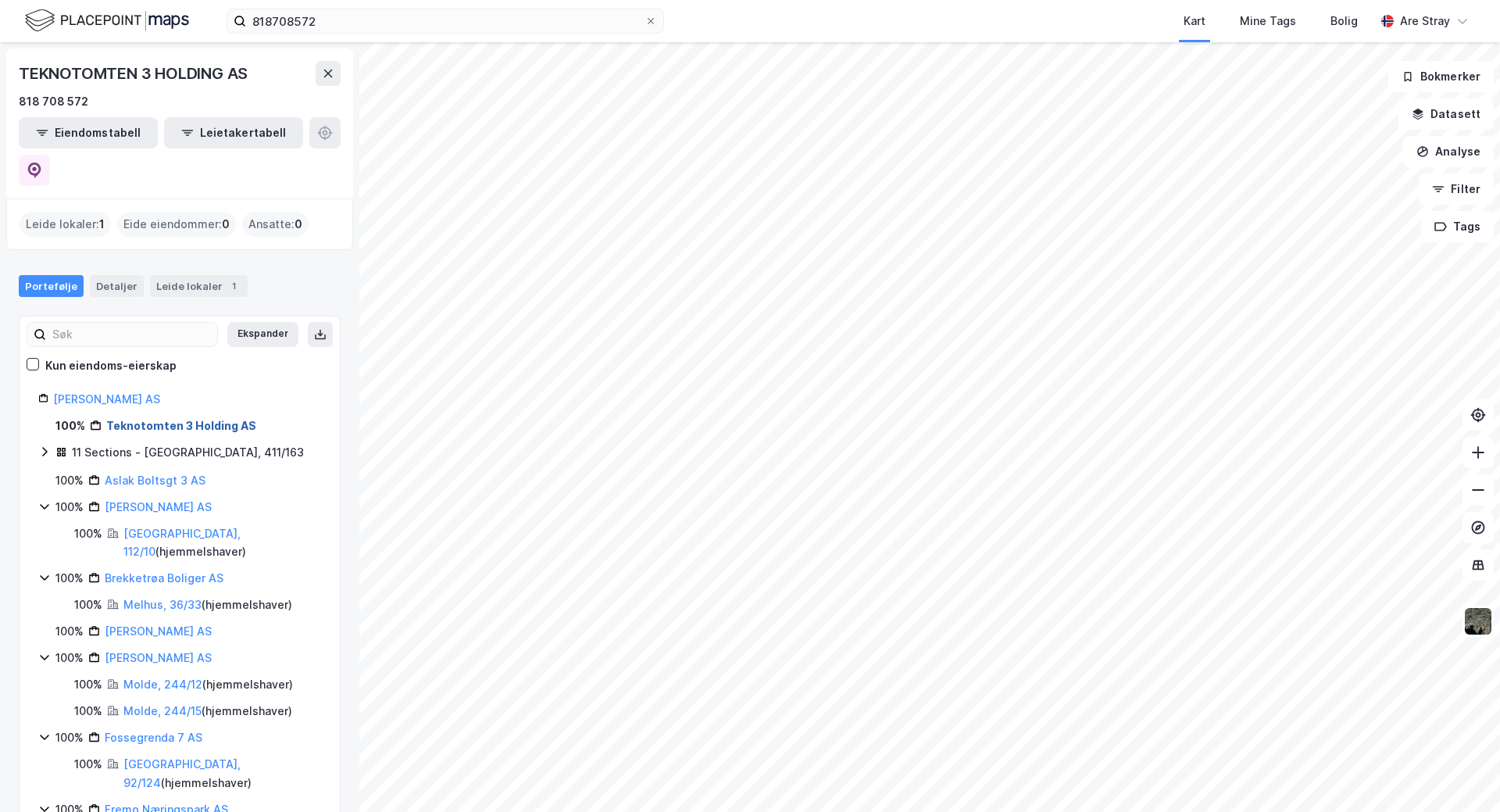
click at [154, 419] on link "Teknotomten 3 Holding AS" at bounding box center [181, 425] width 150 height 14
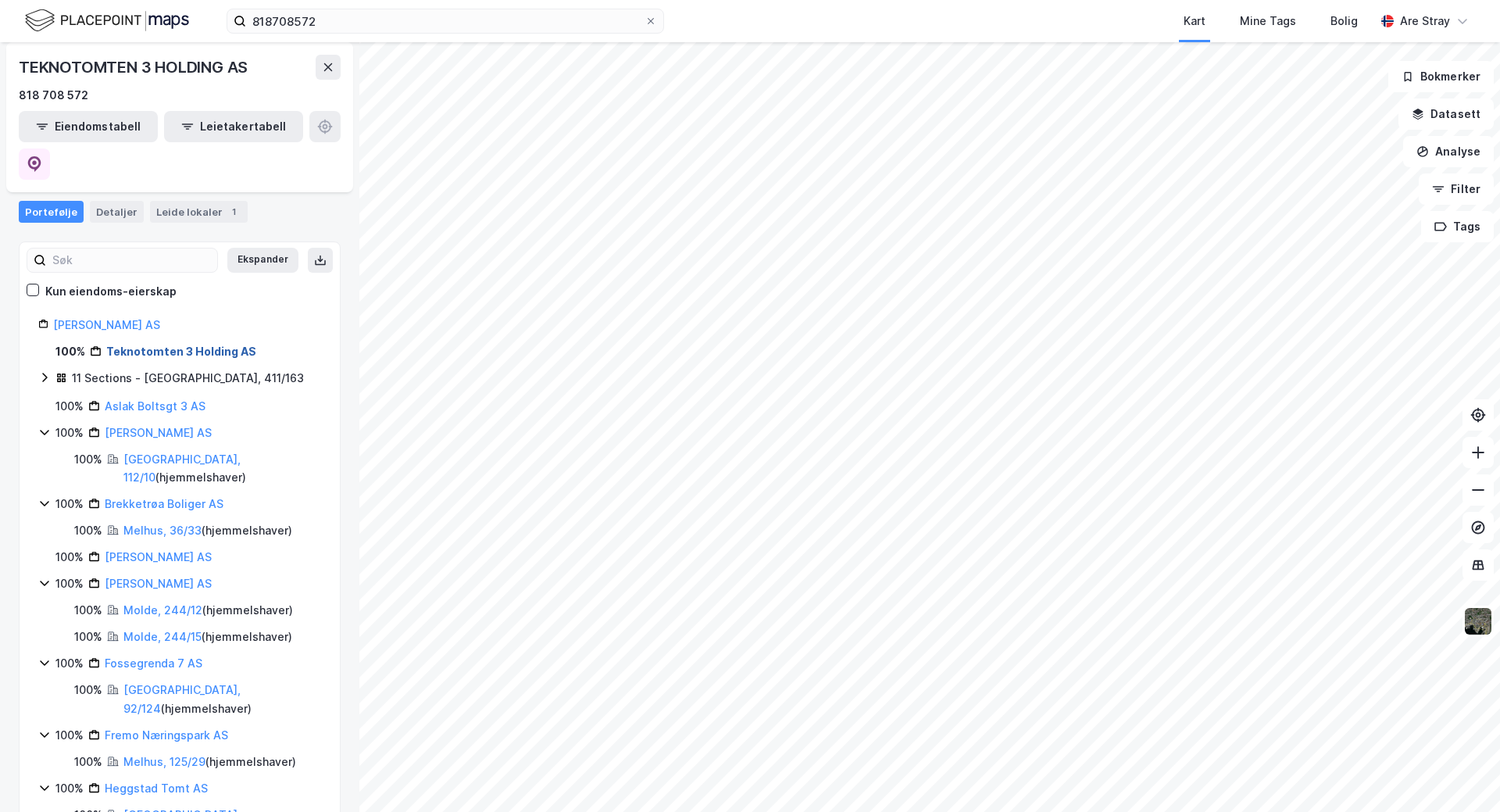
scroll to position [78, 0]
click at [44, 369] on icon at bounding box center [44, 373] width 5 height 10
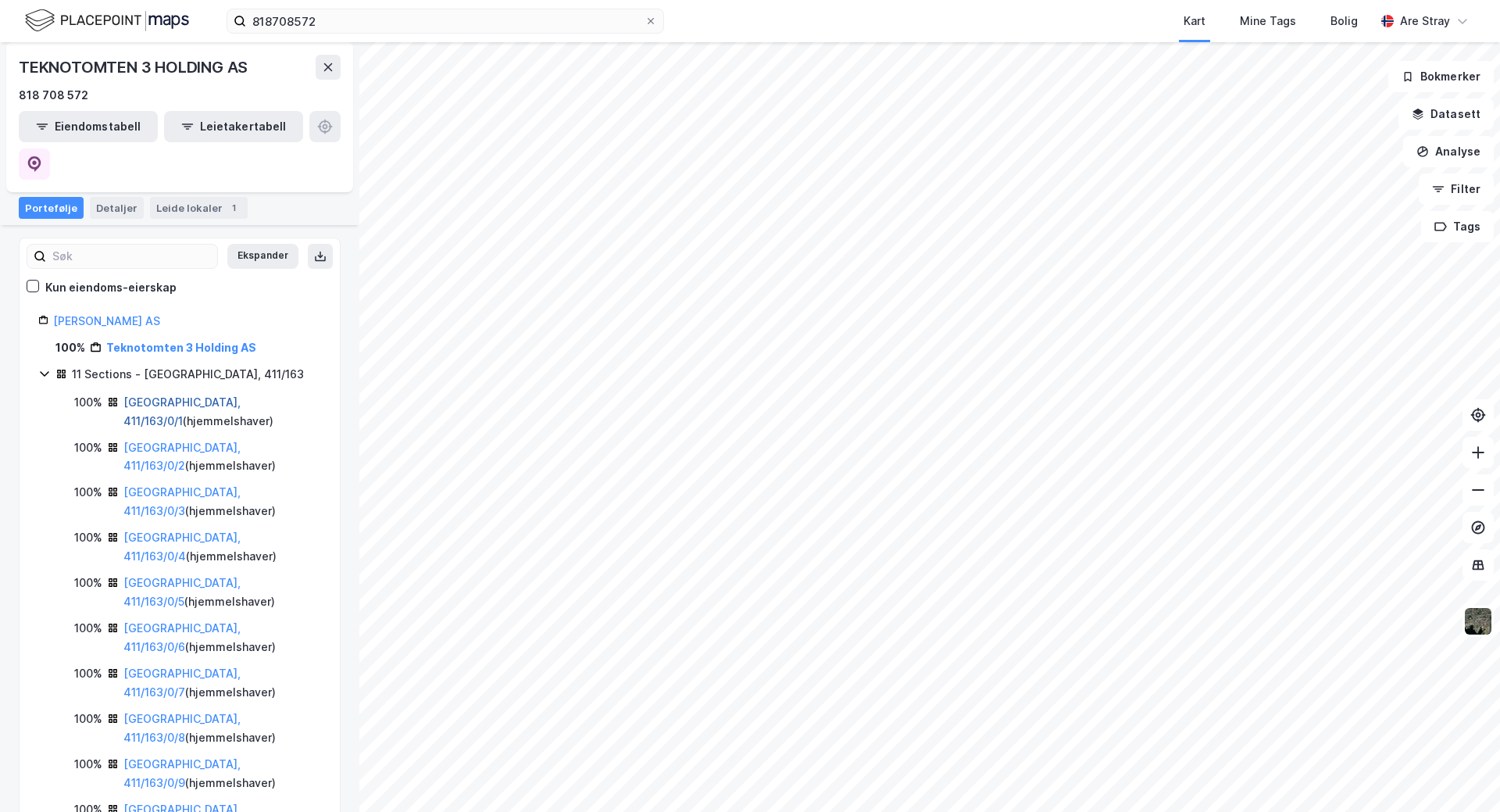
click at [163, 396] on link "[GEOGRAPHIC_DATA], 411/163/0/1" at bounding box center [181, 412] width 117 height 32
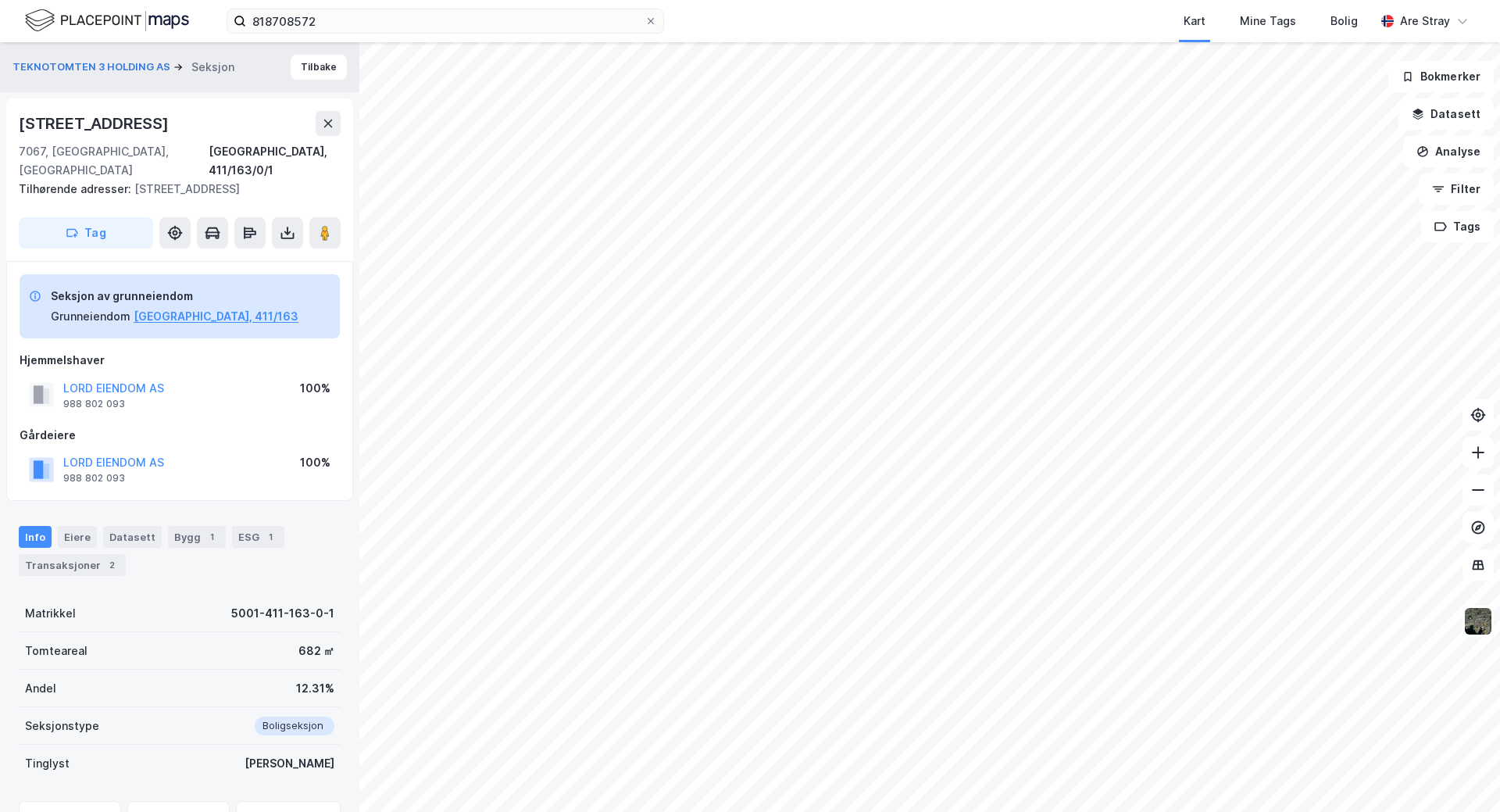
drag, startPoint x: 158, startPoint y: 119, endPoint x: 19, endPoint y: 108, distance: 139.4
click at [19, 108] on div "[STREET_ADDRESS] Tilhørende adresser: [STREET_ADDRESS], [STREET_ADDRESS] Tag" at bounding box center [180, 180] width 347 height 163
copy div "[STREET_ADDRESS]"
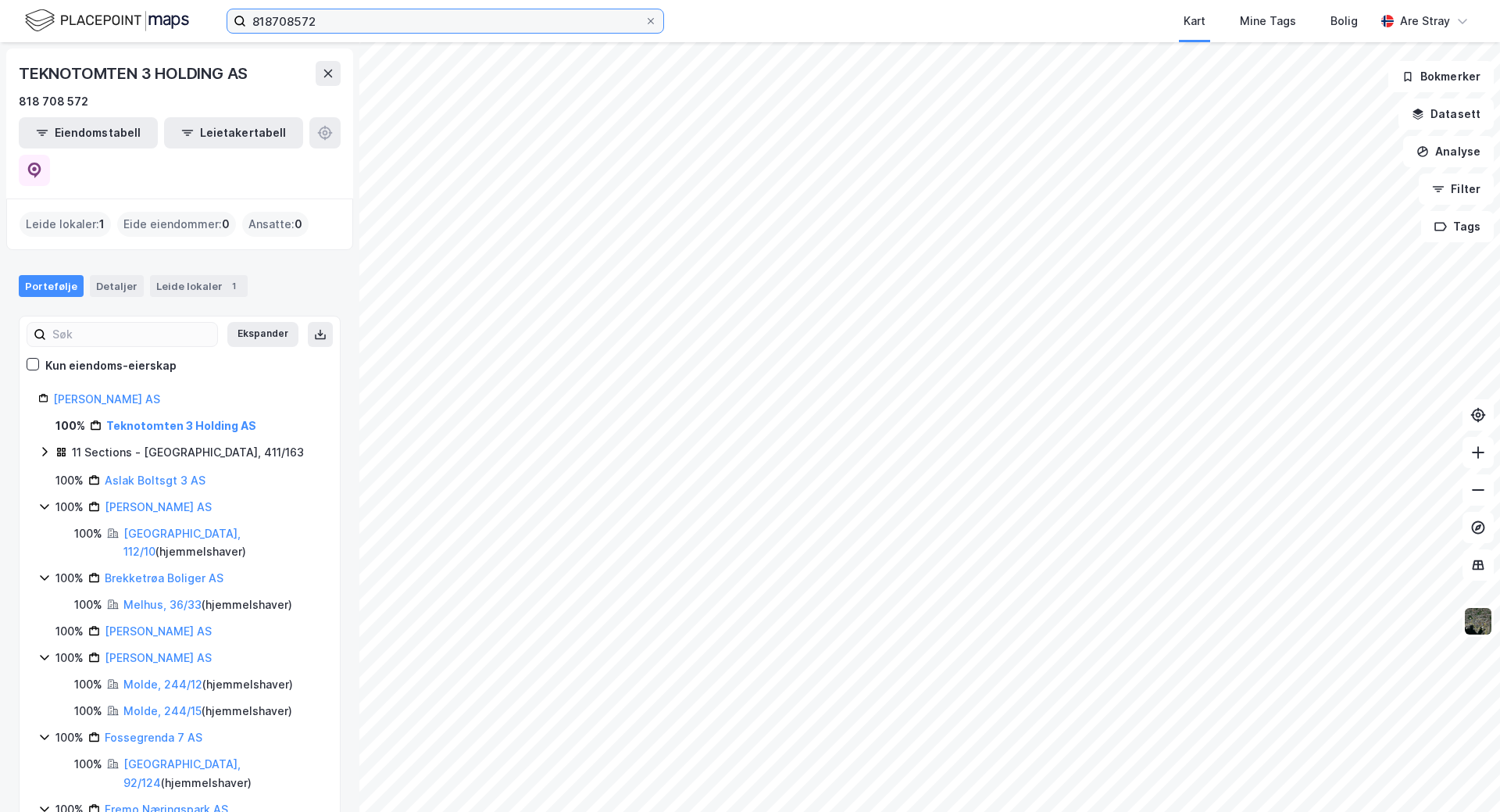
click at [372, 19] on input "818708572" at bounding box center [445, 21] width 398 height 23
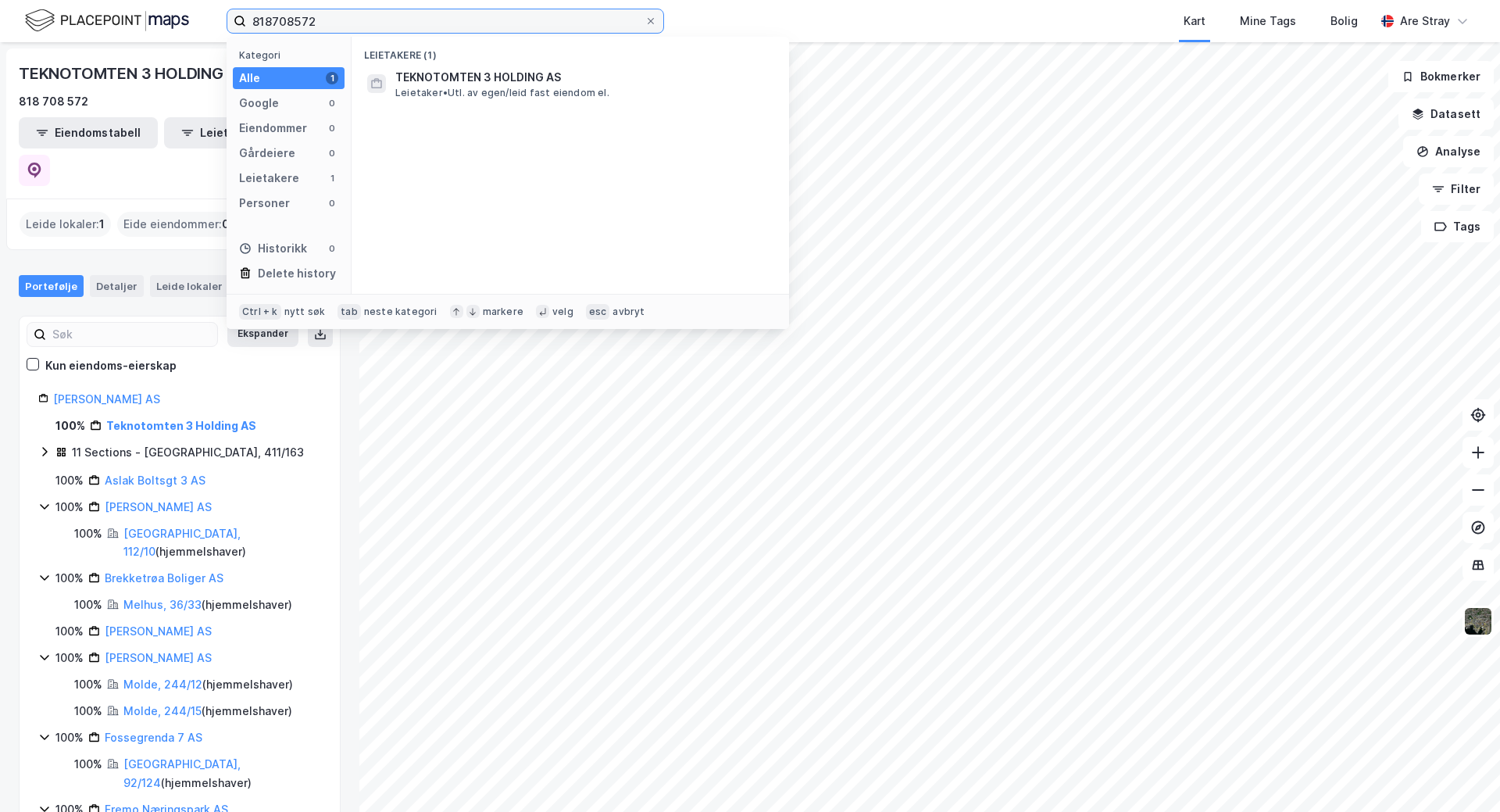
drag, startPoint x: 140, startPoint y: 6, endPoint x: 124, endPoint y: 6, distance: 16.0
click at [125, 6] on div "818708572 Kategori Alle 1 Google 0 Eiendommer 0 Gårdeiere 0 Leietakere 1 Person…" at bounding box center [750, 21] width 1500 height 42
paste input "934836219"
type input "934836219"
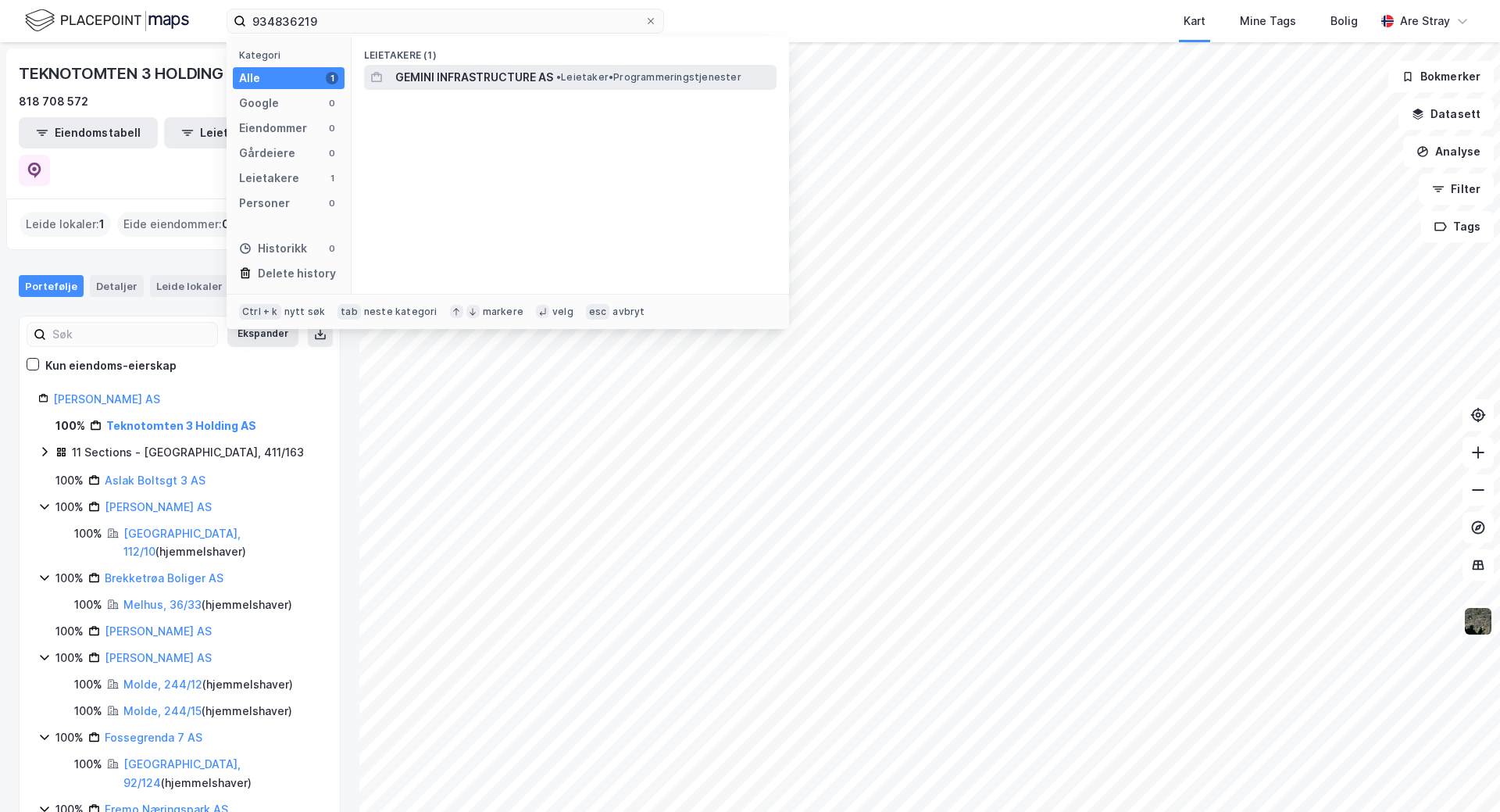
click at [447, 82] on span "GEMINI INFRASTRUCTURE AS" at bounding box center [474, 78] width 158 height 19
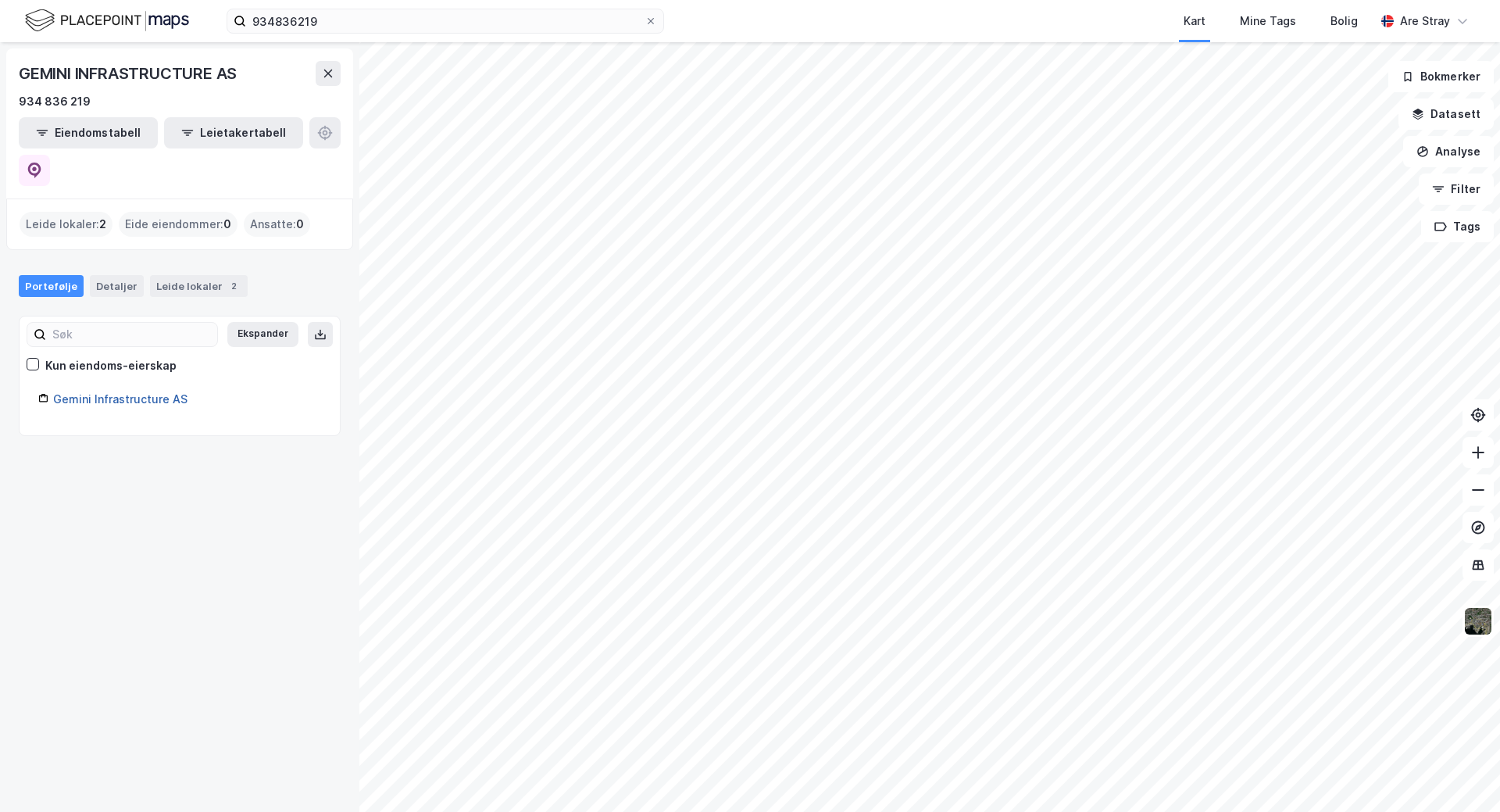
click at [150, 392] on link "Gemini Infrastructure AS" at bounding box center [120, 399] width 134 height 14
